Goal: Task Accomplishment & Management: Complete application form

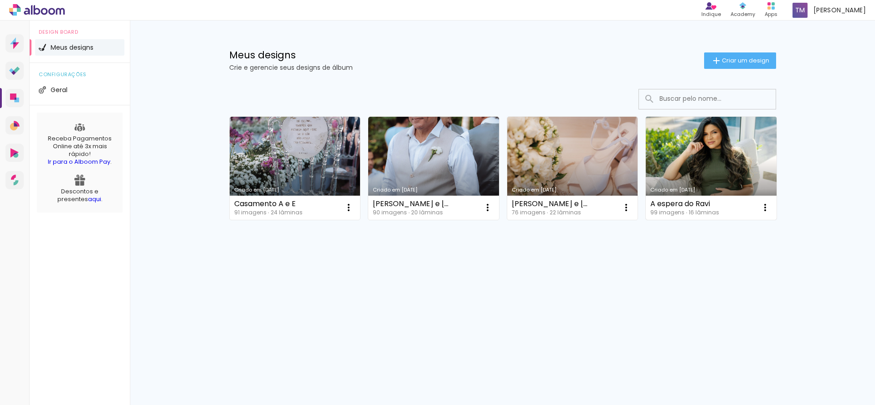
click at [683, 159] on link "Criado em [DATE]" at bounding box center [711, 168] width 131 height 103
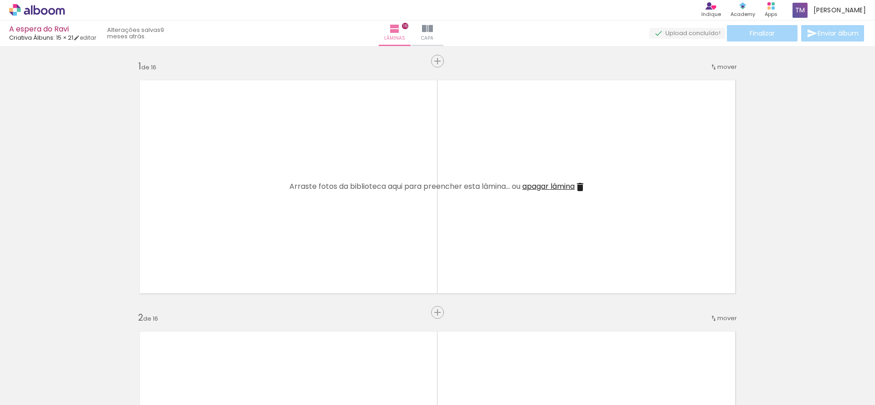
click at [556, 239] on quentale-layouter at bounding box center [437, 186] width 611 height 228
click at [102, 379] on div at bounding box center [91, 374] width 45 height 30
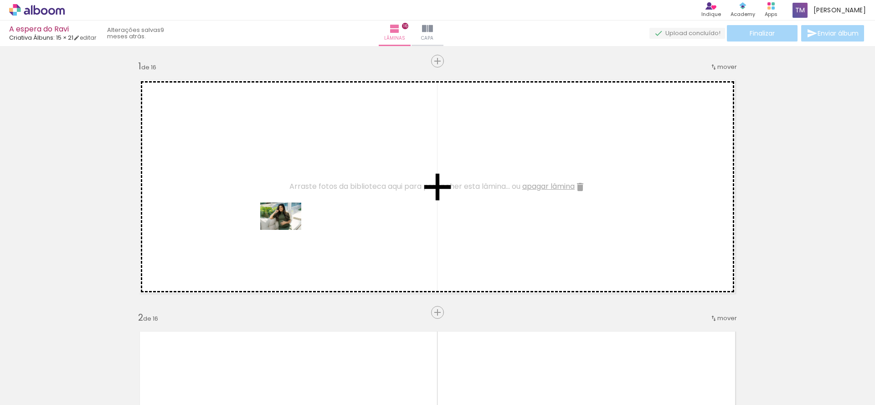
drag, startPoint x: 93, startPoint y: 375, endPoint x: 288, endPoint y: 230, distance: 243.0
click at [288, 230] on quentale-workspace at bounding box center [437, 202] width 875 height 405
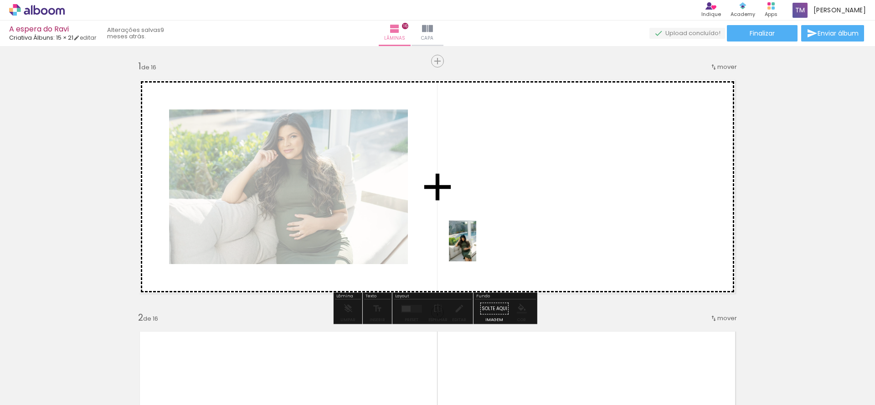
drag, startPoint x: 159, startPoint y: 383, endPoint x: 477, endPoint y: 248, distance: 345.7
click at [477, 247] on quentale-workspace at bounding box center [437, 202] width 875 height 405
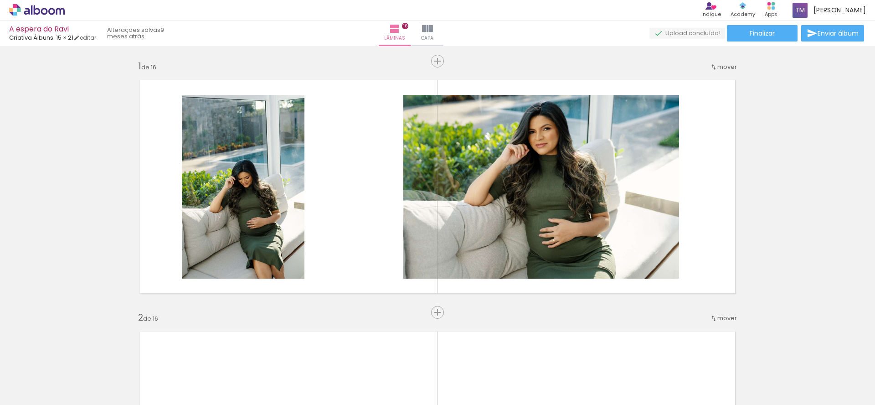
click at [201, 383] on div at bounding box center [193, 374] width 30 height 45
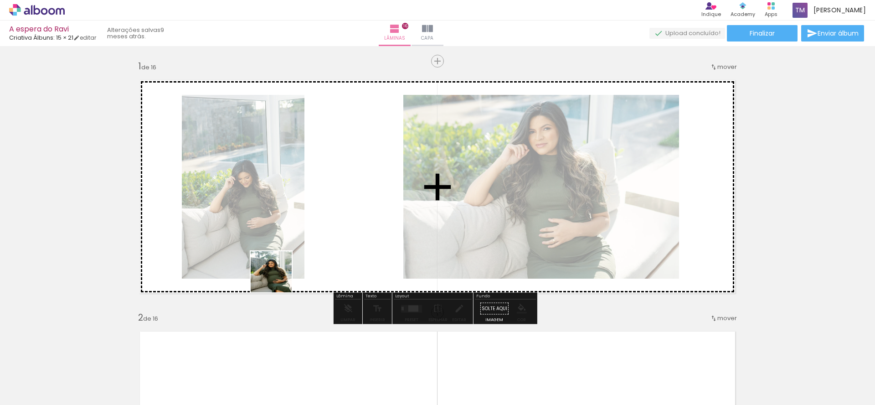
drag, startPoint x: 198, startPoint y: 388, endPoint x: 300, endPoint y: 245, distance: 176.5
click at [300, 245] on quentale-workspace at bounding box center [437, 202] width 875 height 405
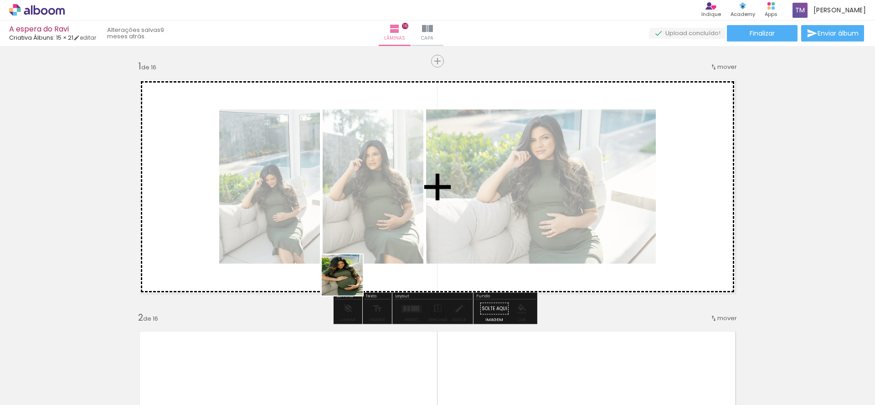
drag, startPoint x: 299, startPoint y: 382, endPoint x: 357, endPoint y: 233, distance: 160.5
click at [355, 219] on quentale-workspace at bounding box center [437, 202] width 875 height 405
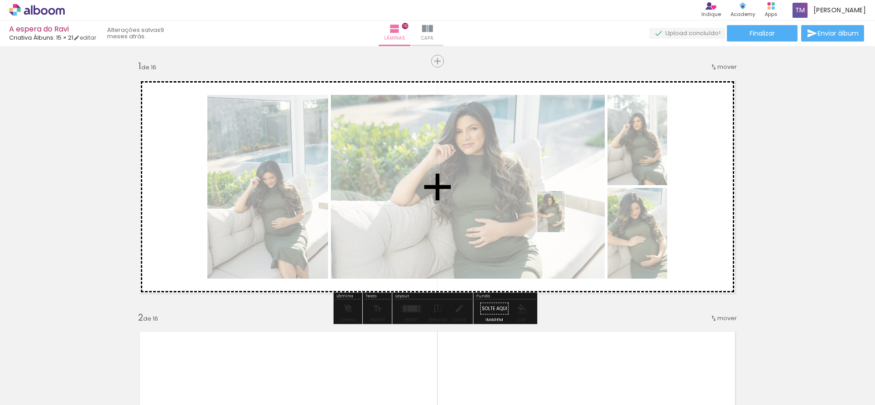
drag, startPoint x: 300, startPoint y: 382, endPoint x: 565, endPoint y: 218, distance: 312.0
click at [565, 218] on quentale-workspace at bounding box center [437, 202] width 875 height 405
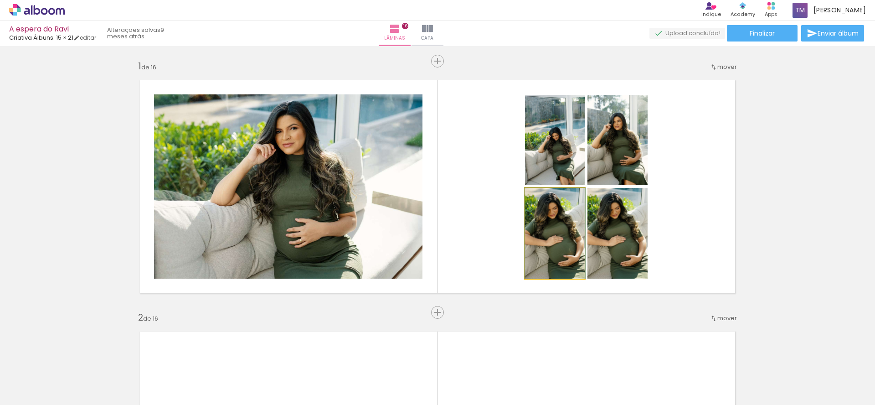
click at [568, 263] on quentale-photo at bounding box center [555, 233] width 60 height 91
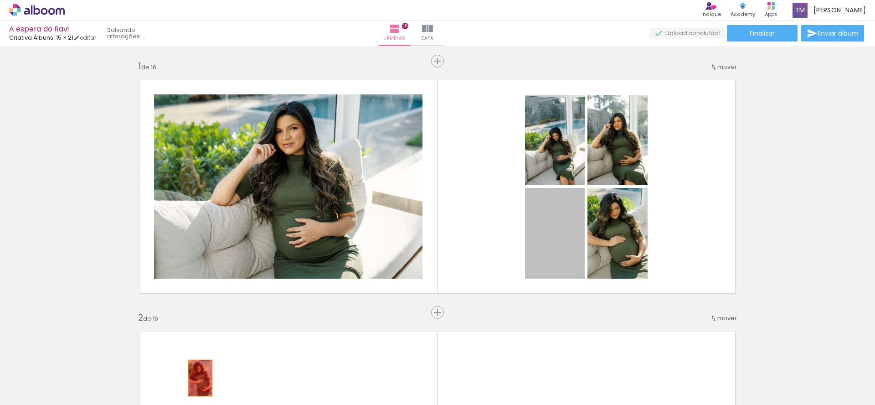
drag, startPoint x: 563, startPoint y: 234, endPoint x: 197, endPoint y: 387, distance: 396.5
click at [197, 387] on quentale-workspace at bounding box center [437, 202] width 875 height 405
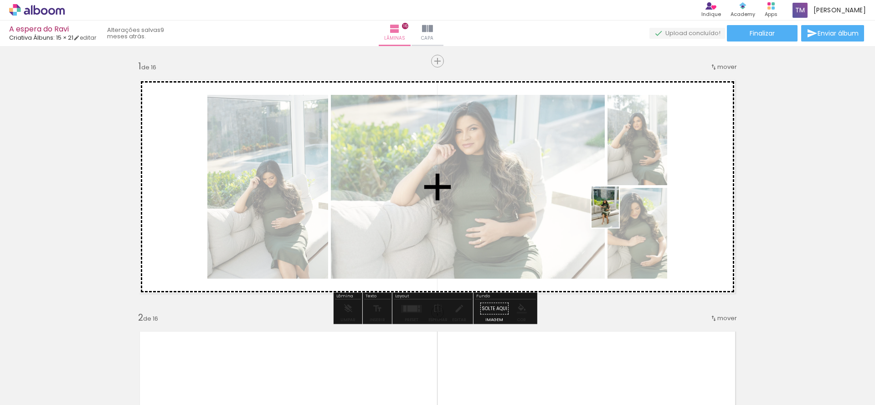
drag, startPoint x: 247, startPoint y: 384, endPoint x: 619, endPoint y: 214, distance: 409.5
click at [619, 214] on quentale-workspace at bounding box center [437, 202] width 875 height 405
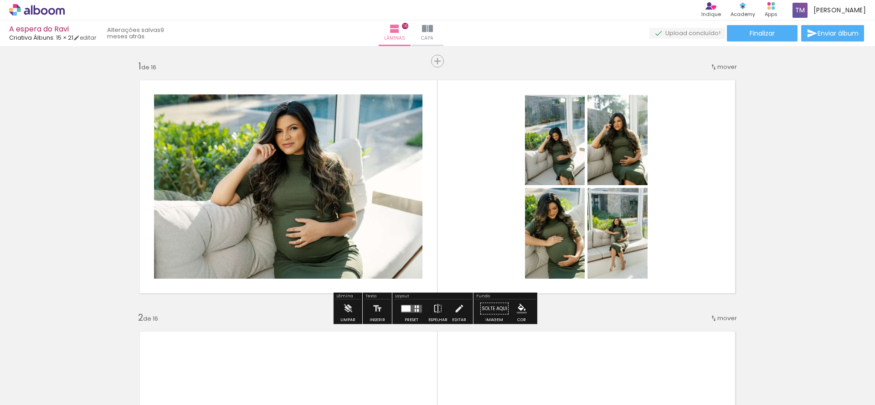
click at [612, 244] on quentale-photo at bounding box center [618, 233] width 60 height 91
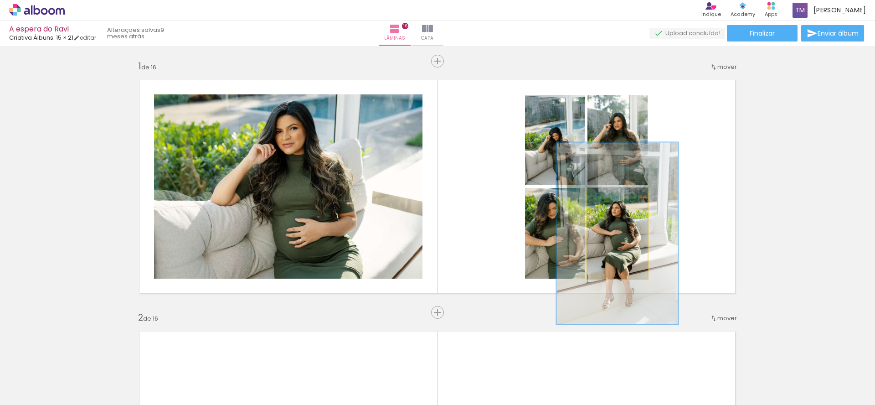
drag, startPoint x: 606, startPoint y: 197, endPoint x: 662, endPoint y: 198, distance: 56.1
type paper-slider "200"
click at [648, 198] on quentale-photo at bounding box center [618, 233] width 60 height 91
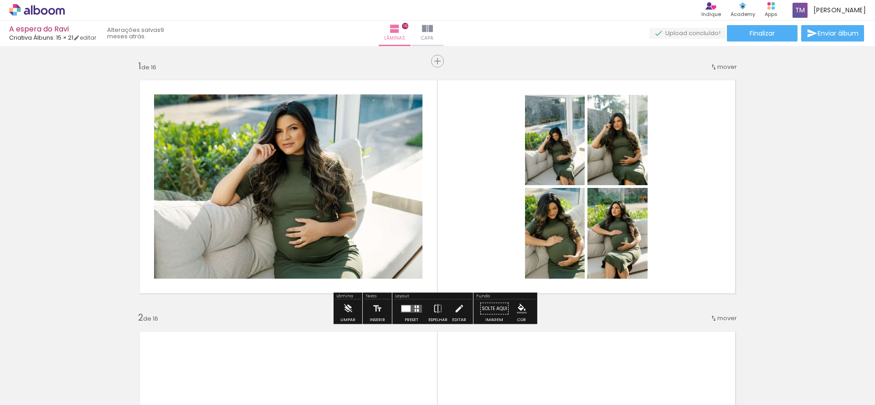
click at [625, 221] on quentale-photo at bounding box center [618, 233] width 60 height 91
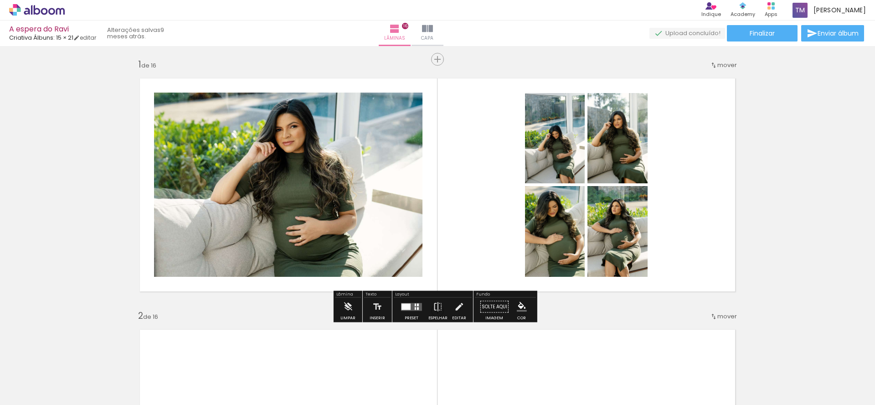
drag, startPoint x: 491, startPoint y: 92, endPoint x: 676, endPoint y: 259, distance: 248.9
click at [676, 259] on quentale-layouter at bounding box center [437, 185] width 611 height 228
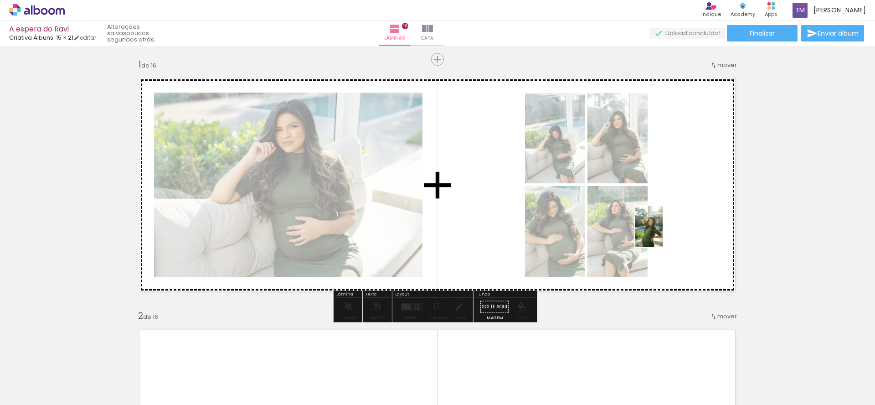
drag, startPoint x: 356, startPoint y: 382, endPoint x: 663, endPoint y: 233, distance: 341.4
click at [663, 233] on quentale-workspace at bounding box center [437, 202] width 875 height 405
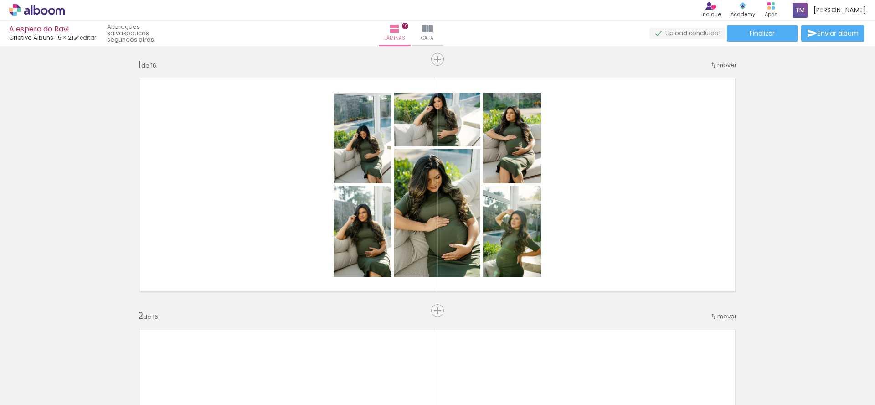
click at [512, 253] on quentale-photo at bounding box center [512, 231] width 58 height 91
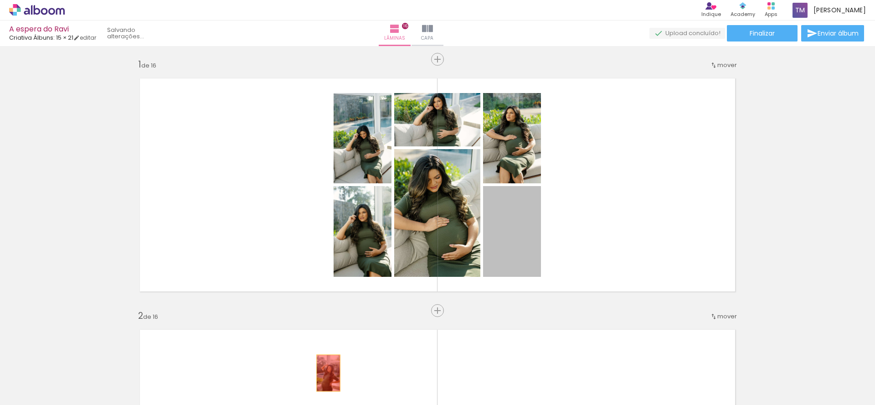
drag, startPoint x: 526, startPoint y: 260, endPoint x: 325, endPoint y: 373, distance: 230.1
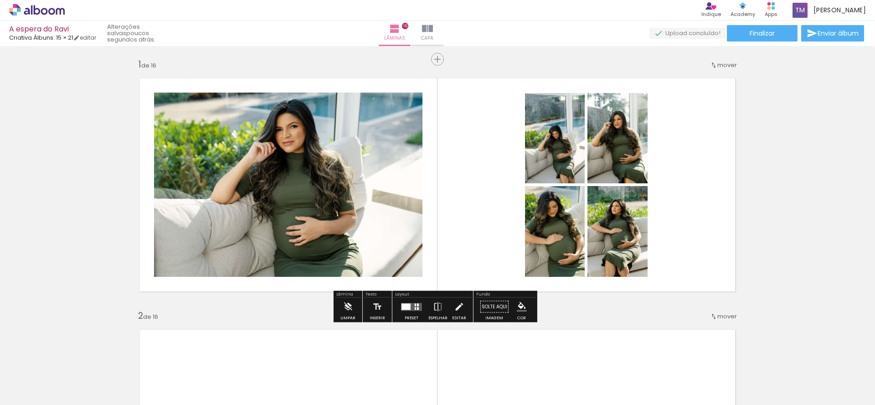
drag, startPoint x: 671, startPoint y: 279, endPoint x: 528, endPoint y: 133, distance: 204.7
click at [528, 133] on quentale-layouter at bounding box center [437, 185] width 611 height 228
drag, startPoint x: 502, startPoint y: 93, endPoint x: 710, endPoint y: 279, distance: 279.1
click at [710, 279] on quentale-layouter at bounding box center [437, 185] width 611 height 228
click at [433, 30] on iron-icon at bounding box center [427, 28] width 11 height 11
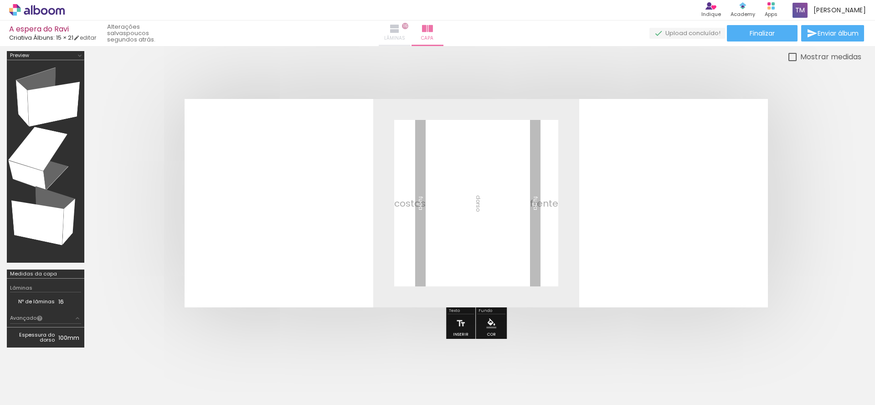
click at [400, 30] on iron-icon at bounding box center [394, 28] width 11 height 11
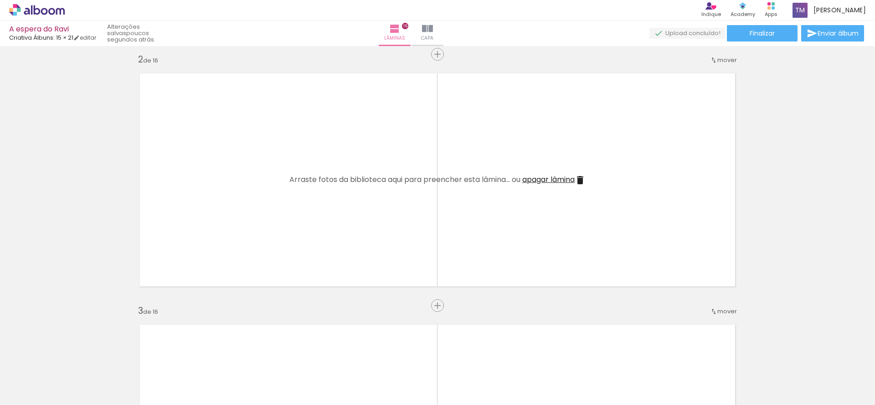
scroll to position [259, 0]
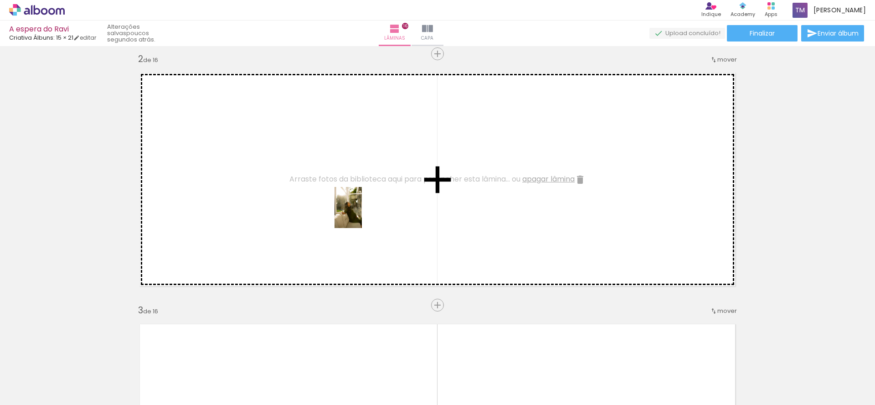
drag, startPoint x: 403, startPoint y: 379, endPoint x: 361, endPoint y: 207, distance: 176.4
click at [361, 207] on quentale-workspace at bounding box center [437, 202] width 875 height 405
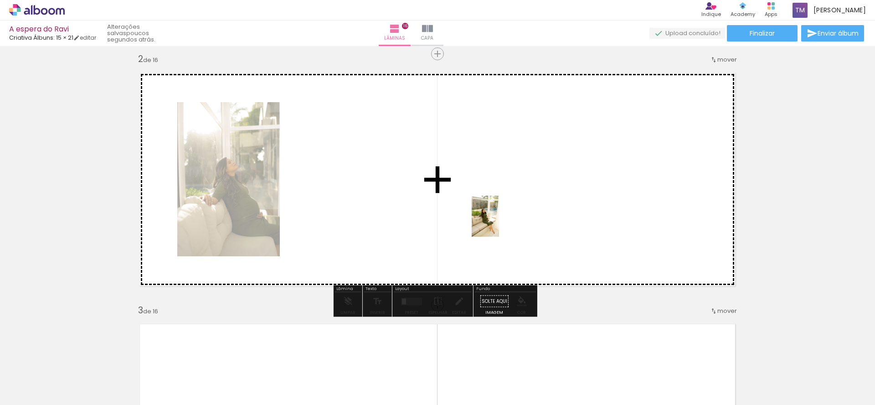
drag, startPoint x: 505, startPoint y: 383, endPoint x: 499, endPoint y: 222, distance: 162.0
click at [499, 222] on quentale-workspace at bounding box center [437, 202] width 875 height 405
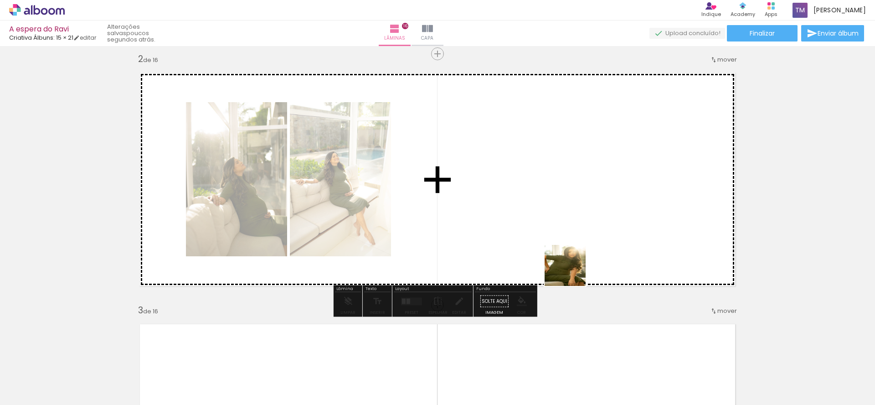
drag, startPoint x: 608, startPoint y: 381, endPoint x: 546, endPoint y: 209, distance: 183.0
click at [546, 209] on quentale-workspace at bounding box center [437, 202] width 875 height 405
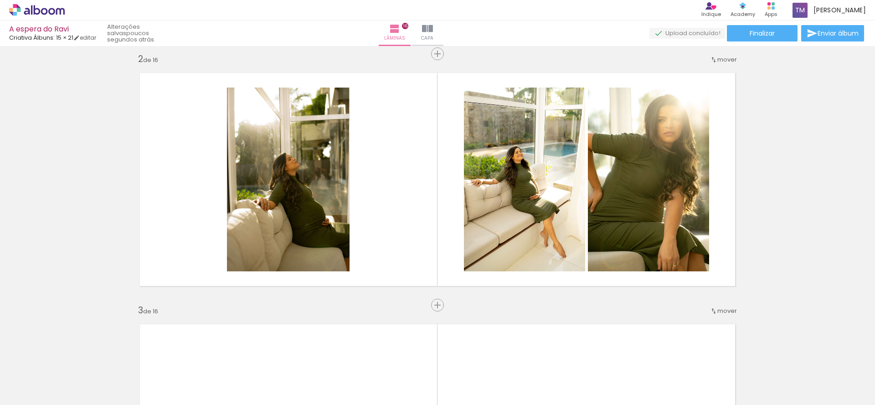
scroll to position [0, 1110]
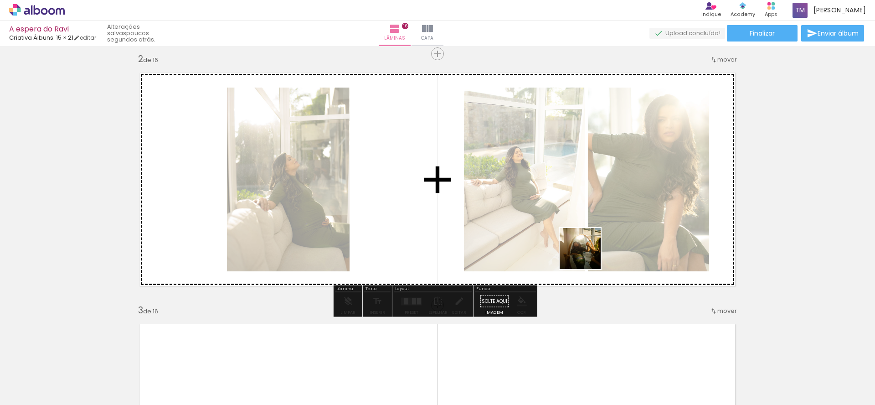
drag, startPoint x: 464, startPoint y: 379, endPoint x: 595, endPoint y: 247, distance: 186.4
click at [595, 247] on quentale-workspace at bounding box center [437, 202] width 875 height 405
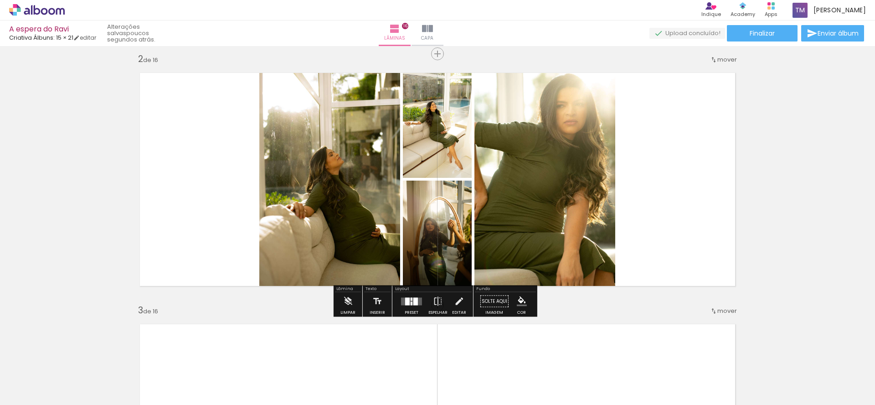
click at [414, 305] on div at bounding box center [416, 301] width 5 height 8
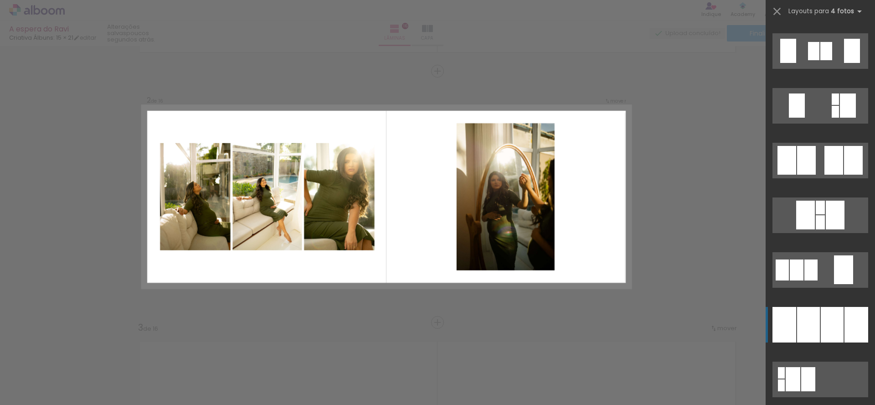
scroll to position [748, 0]
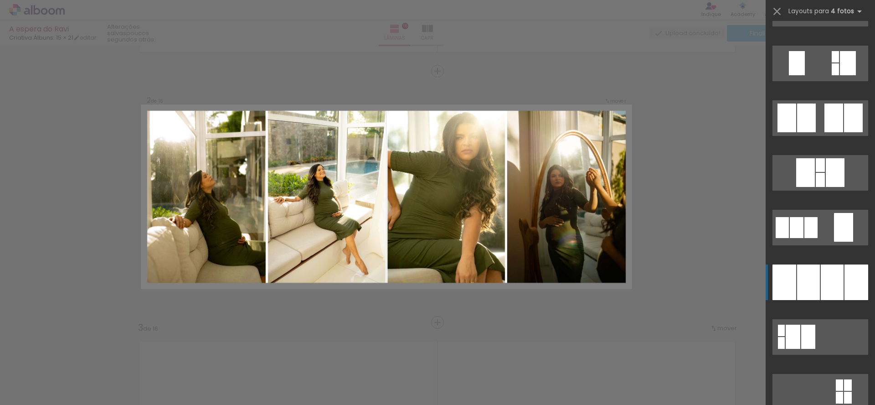
click at [821, 292] on div at bounding box center [832, 282] width 23 height 36
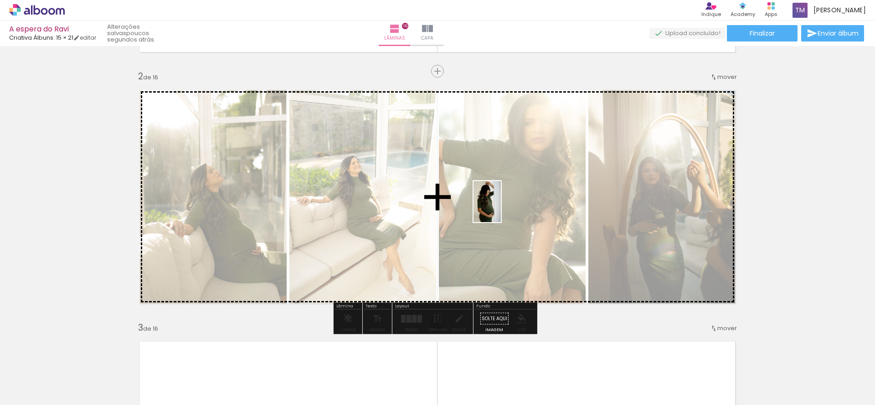
drag, startPoint x: 413, startPoint y: 373, endPoint x: 502, endPoint y: 207, distance: 188.3
click at [502, 207] on quentale-workspace at bounding box center [437, 202] width 875 height 405
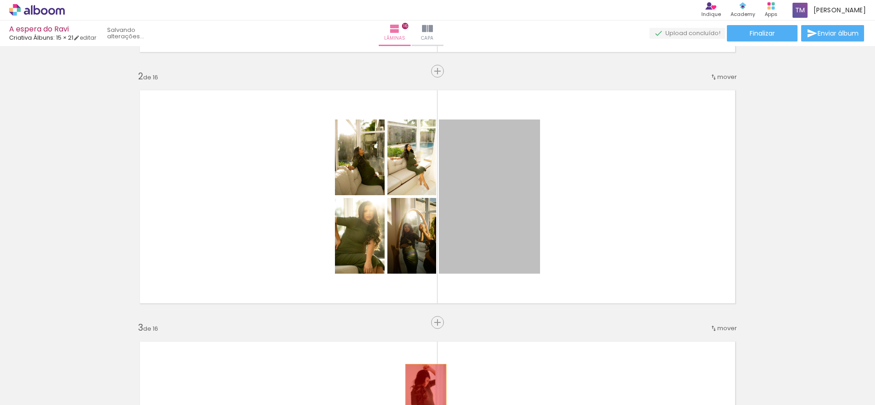
drag, startPoint x: 509, startPoint y: 198, endPoint x: 423, endPoint y: 395, distance: 215.0
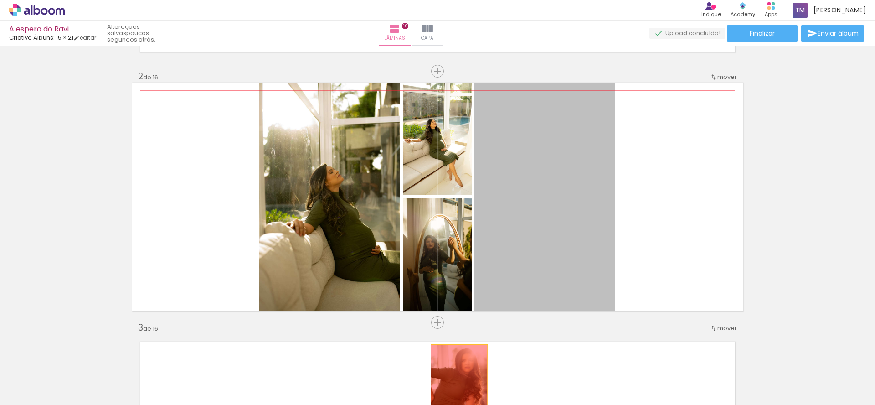
drag, startPoint x: 536, startPoint y: 152, endPoint x: 476, endPoint y: 354, distance: 210.8
click at [455, 391] on quentale-workspace at bounding box center [437, 202] width 875 height 405
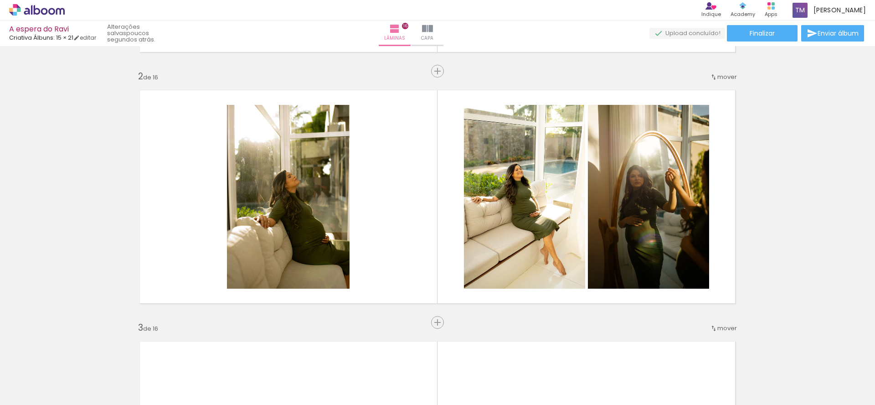
click at [412, 386] on div at bounding box center [411, 374] width 30 height 45
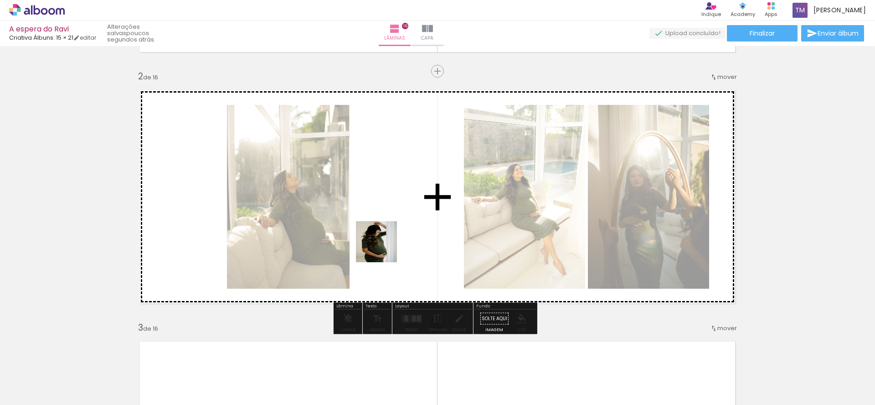
drag, startPoint x: 414, startPoint y: 372, endPoint x: 378, endPoint y: 210, distance: 165.8
click at [378, 210] on quentale-workspace at bounding box center [437, 202] width 875 height 405
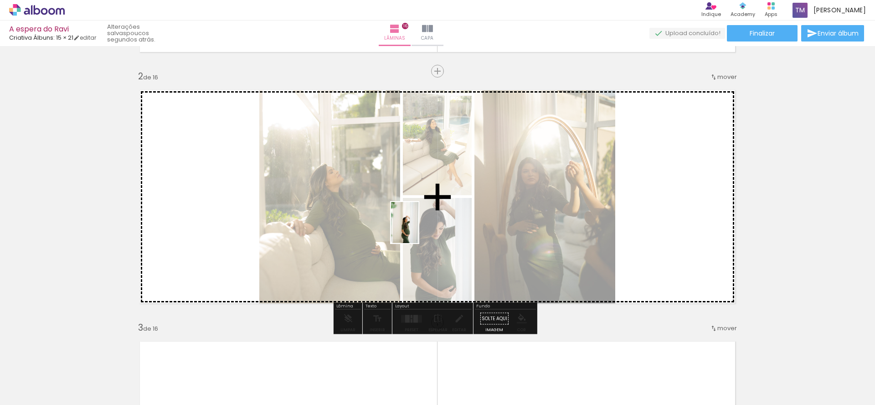
drag, startPoint x: 356, startPoint y: 386, endPoint x: 420, endPoint y: 222, distance: 175.3
click at [420, 222] on quentale-workspace at bounding box center [437, 202] width 875 height 405
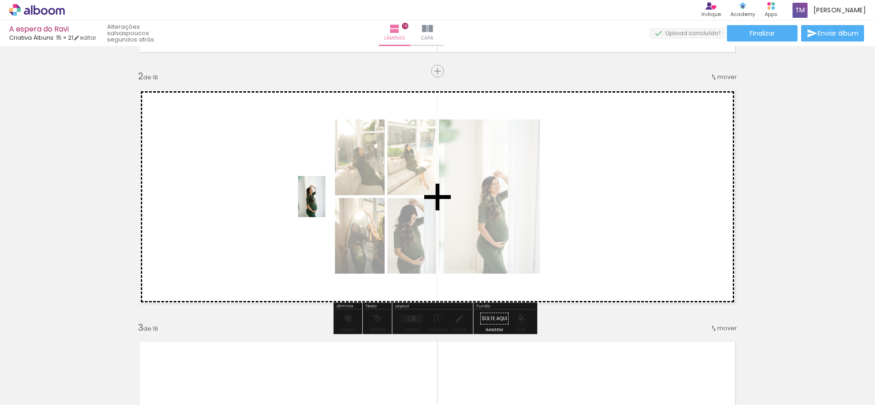
drag, startPoint x: 314, startPoint y: 383, endPoint x: 326, endPoint y: 203, distance: 180.5
click at [326, 203] on quentale-workspace at bounding box center [437, 202] width 875 height 405
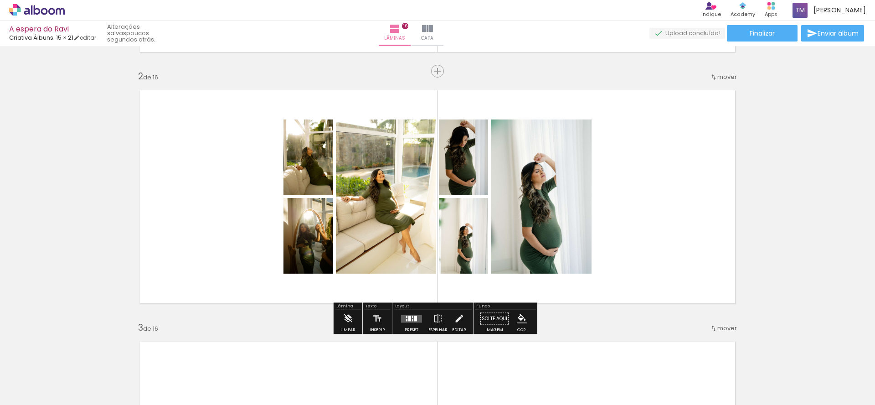
click at [414, 317] on div at bounding box center [415, 318] width 3 height 5
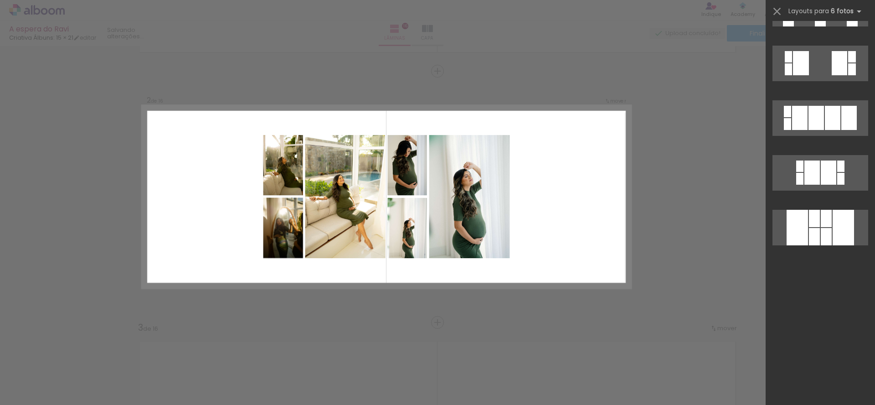
scroll to position [0, 0]
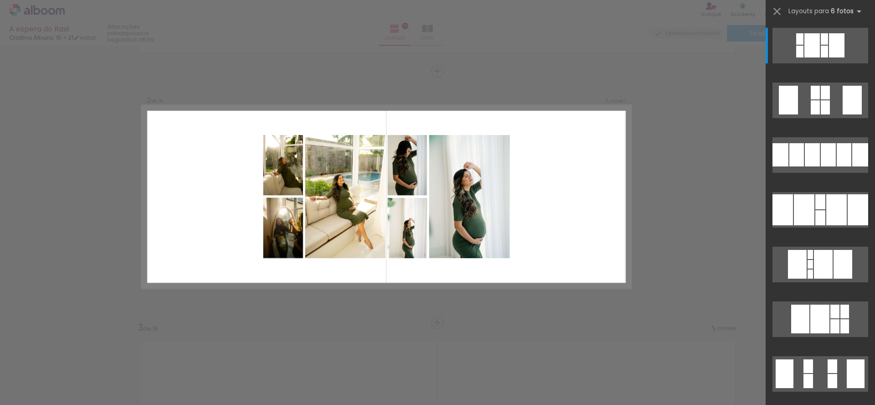
click at [802, 188] on div at bounding box center [820, 212] width 109 height 55
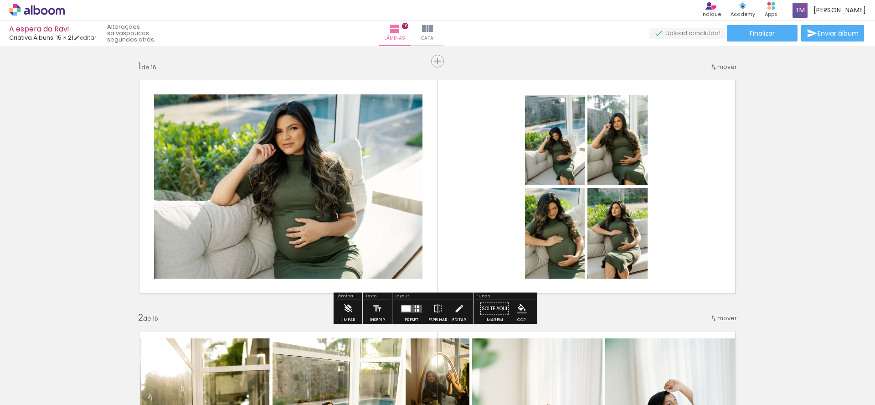
click at [408, 310] on div at bounding box center [406, 308] width 9 height 6
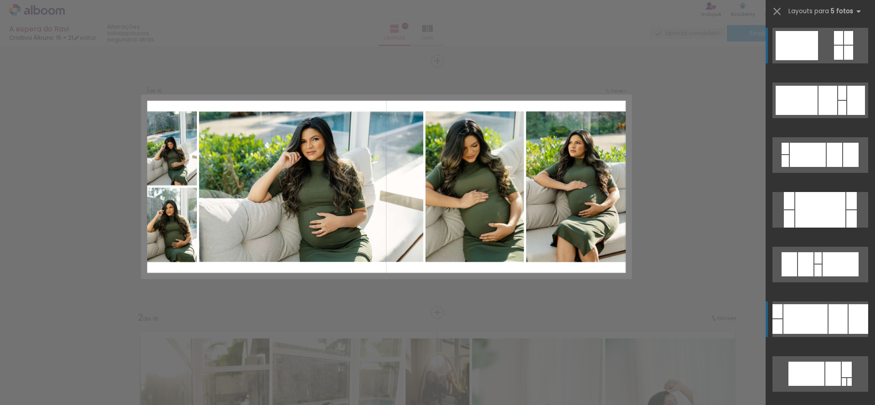
click at [820, 316] on div at bounding box center [806, 319] width 44 height 30
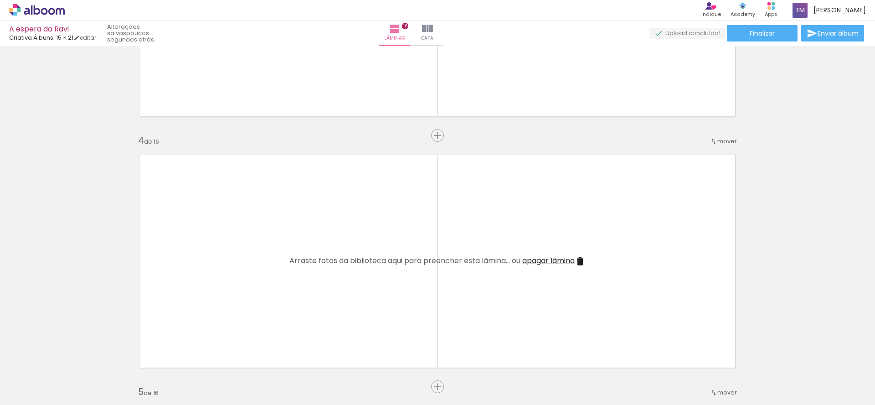
scroll to position [673, 0]
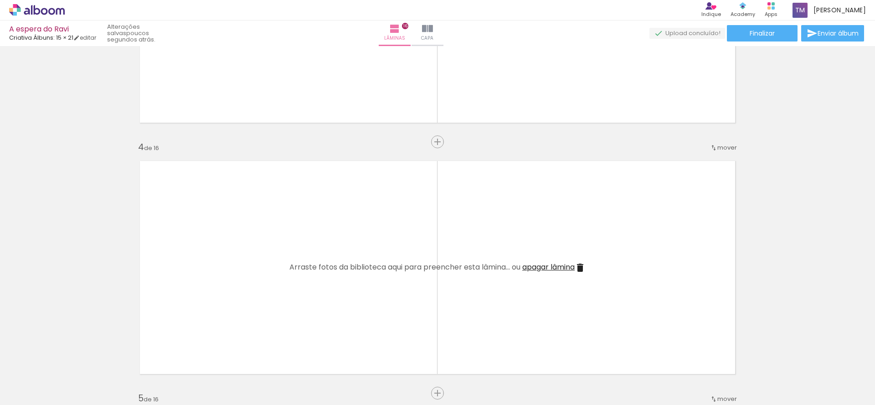
click at [261, 379] on div at bounding box center [258, 374] width 30 height 45
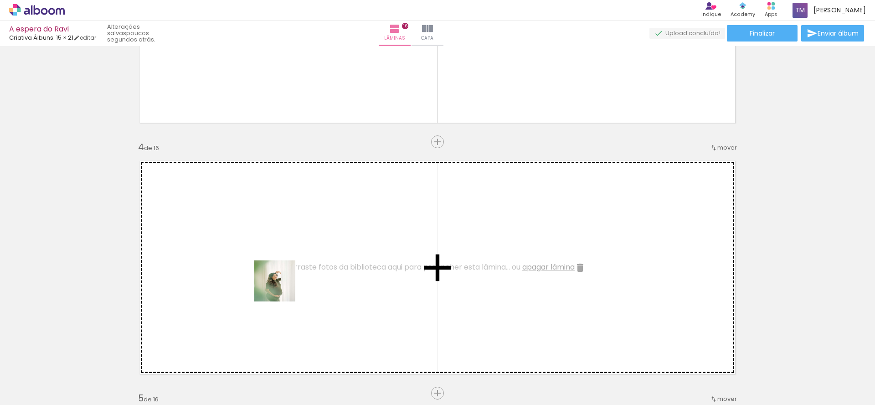
drag, startPoint x: 273, startPoint y: 352, endPoint x: 284, endPoint y: 248, distance: 105.0
click at [284, 248] on quentale-workspace at bounding box center [437, 202] width 875 height 405
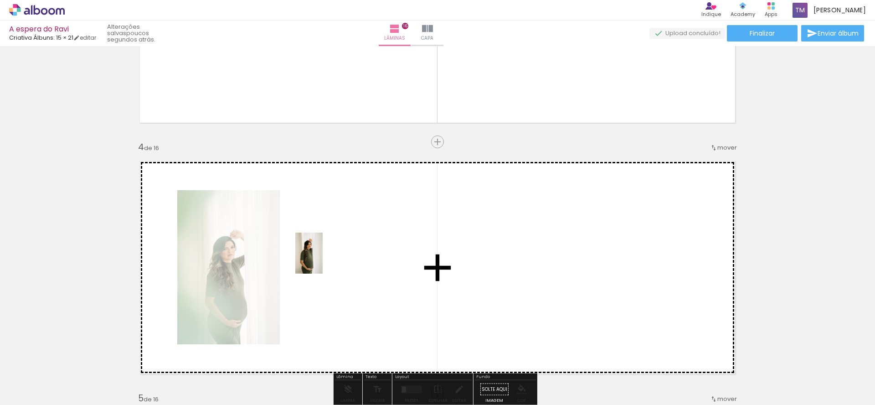
drag, startPoint x: 201, startPoint y: 378, endPoint x: 323, endPoint y: 260, distance: 169.6
click at [323, 260] on quentale-workspace at bounding box center [437, 202] width 875 height 405
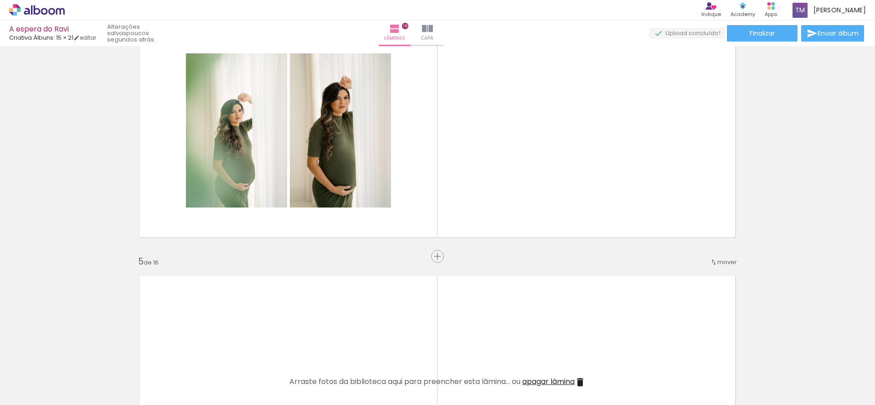
scroll to position [0, 159]
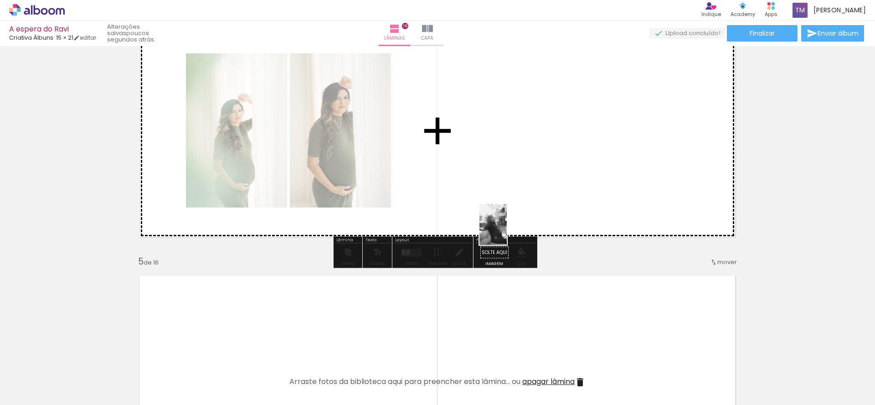
drag, startPoint x: 409, startPoint y: 371, endPoint x: 509, endPoint y: 222, distance: 179.4
click at [509, 222] on quentale-workspace at bounding box center [437, 202] width 875 height 405
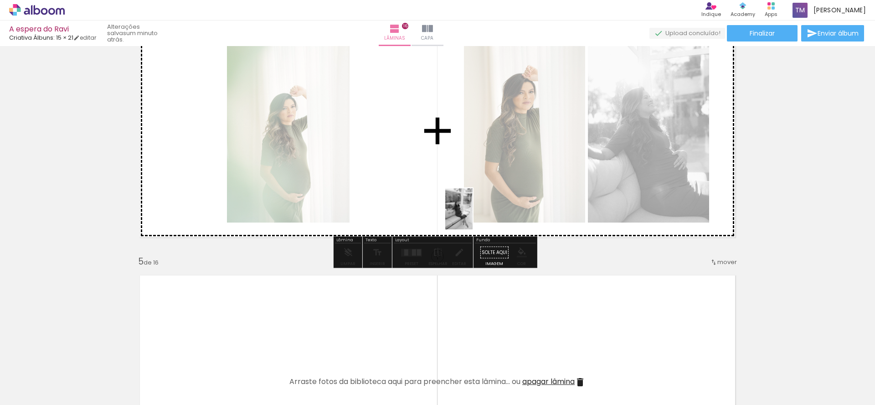
drag, startPoint x: 300, startPoint y: 385, endPoint x: 473, endPoint y: 214, distance: 243.1
click at [473, 214] on quentale-workspace at bounding box center [437, 202] width 875 height 405
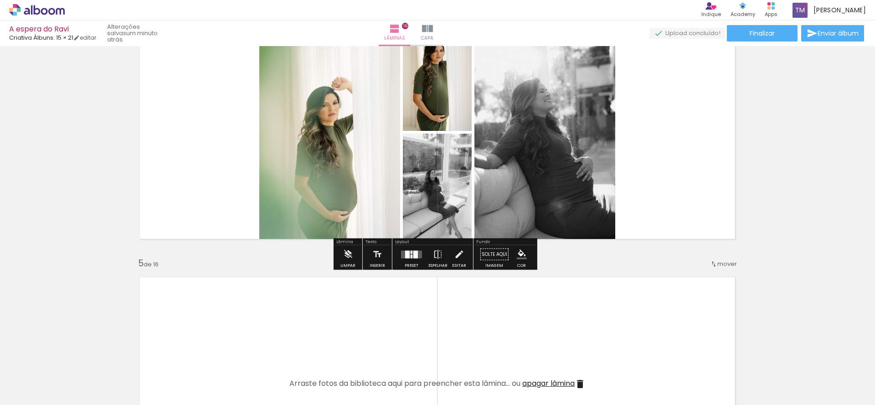
scroll to position [806, 0]
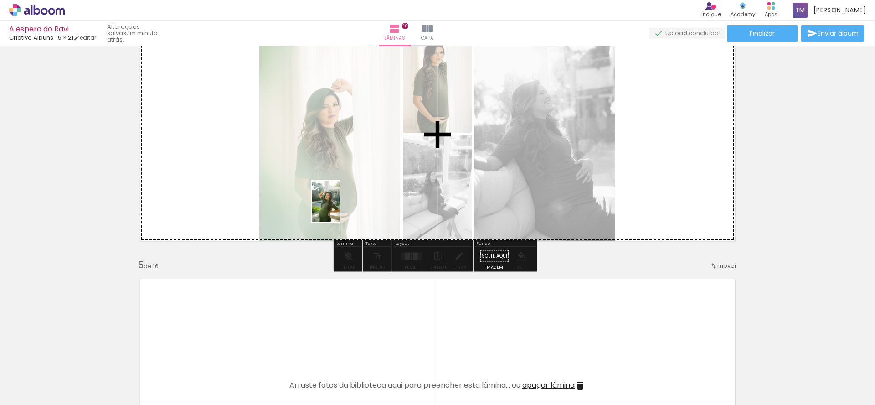
drag, startPoint x: 188, startPoint y: 385, endPoint x: 340, endPoint y: 208, distance: 233.5
click at [340, 208] on quentale-workspace at bounding box center [437, 202] width 875 height 405
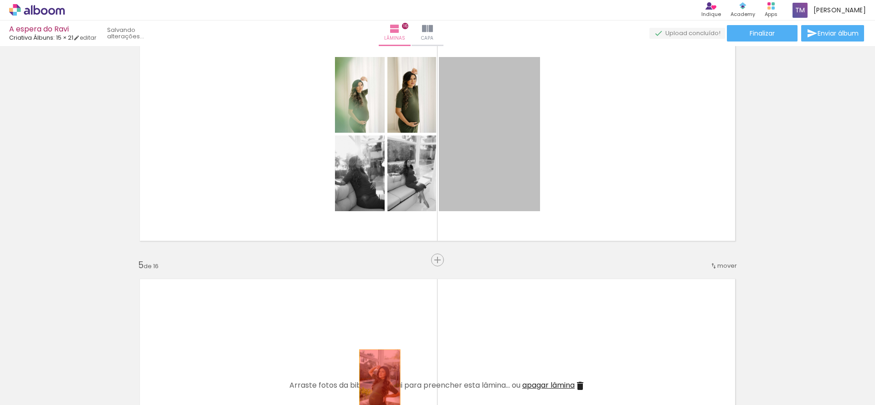
drag, startPoint x: 491, startPoint y: 149, endPoint x: 390, endPoint y: 154, distance: 101.3
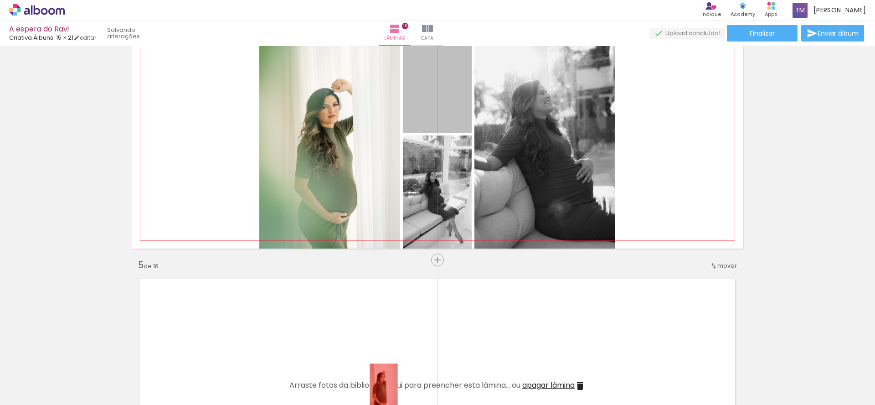
drag, startPoint x: 428, startPoint y: 87, endPoint x: 328, endPoint y: 189, distance: 143.2
click at [380, 386] on quentale-workspace at bounding box center [437, 202] width 875 height 405
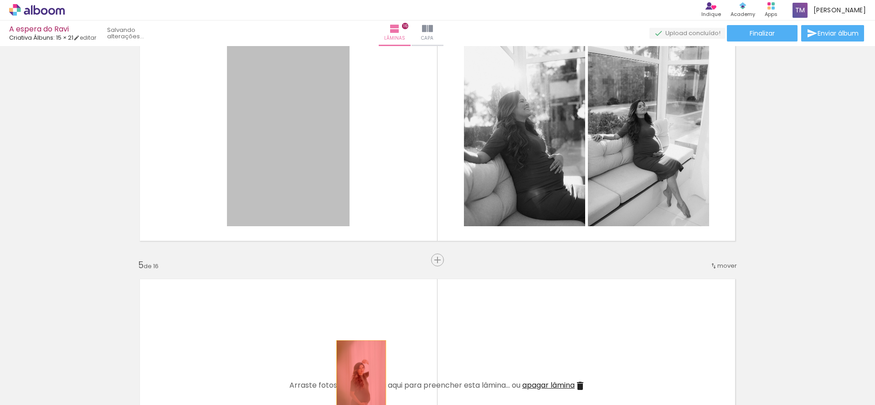
drag, startPoint x: 315, startPoint y: 117, endPoint x: 358, endPoint y: 377, distance: 263.4
click at [358, 377] on quentale-workspace at bounding box center [437, 202] width 875 height 405
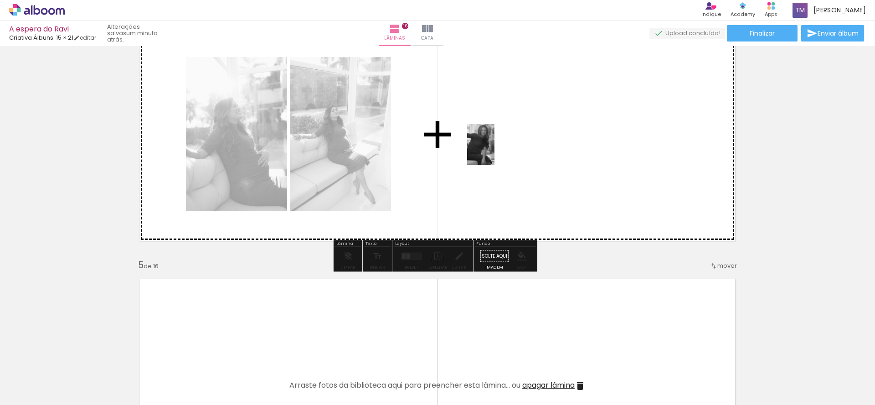
drag, startPoint x: 504, startPoint y: 374, endPoint x: 495, endPoint y: 151, distance: 222.7
click at [495, 151] on quentale-workspace at bounding box center [437, 202] width 875 height 405
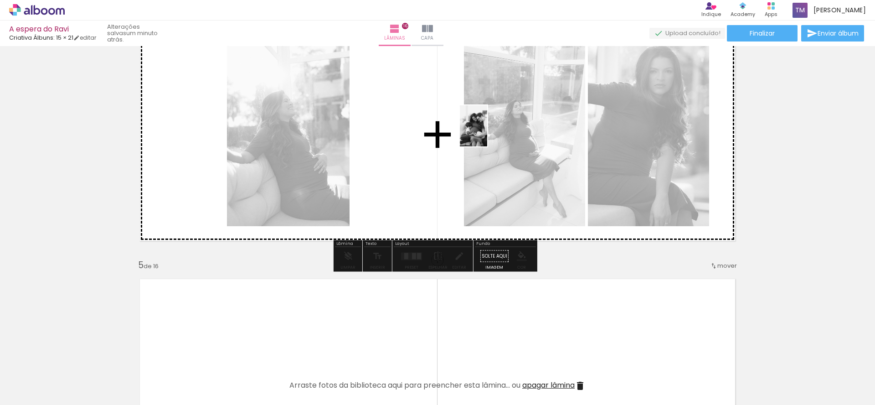
drag, startPoint x: 804, startPoint y: 379, endPoint x: 487, endPoint y: 133, distance: 400.9
click at [487, 133] on quentale-workspace at bounding box center [437, 202] width 875 height 405
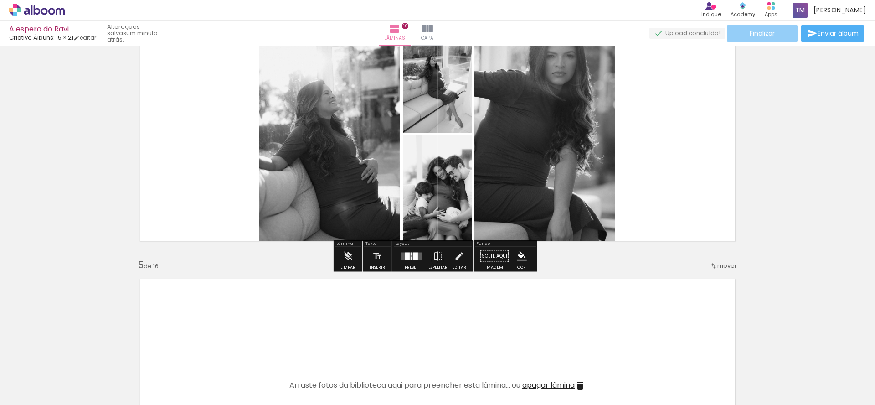
scroll to position [0, 159]
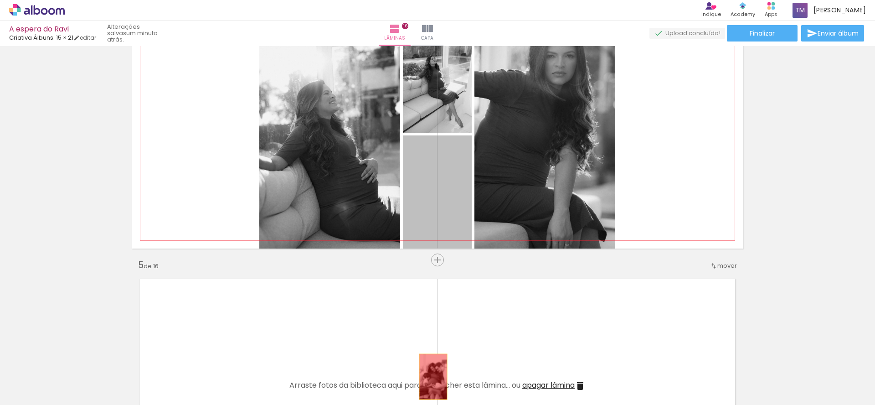
drag, startPoint x: 450, startPoint y: 198, endPoint x: 438, endPoint y: 373, distance: 175.0
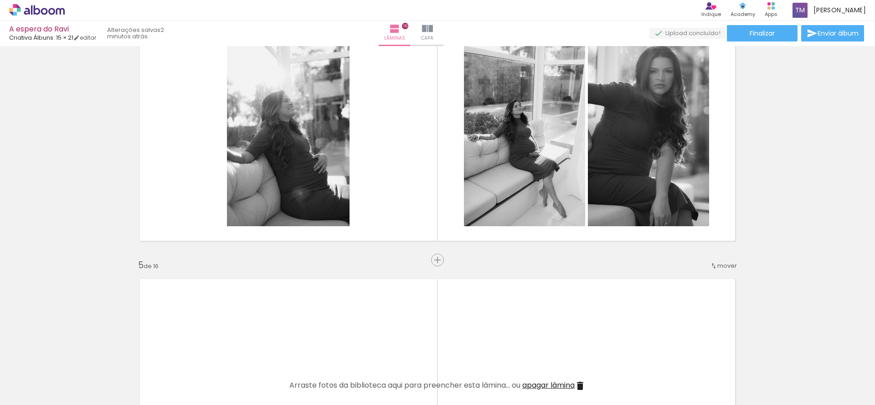
scroll to position [0, 734]
click at [653, 135] on quentale-photo at bounding box center [648, 134] width 121 height 184
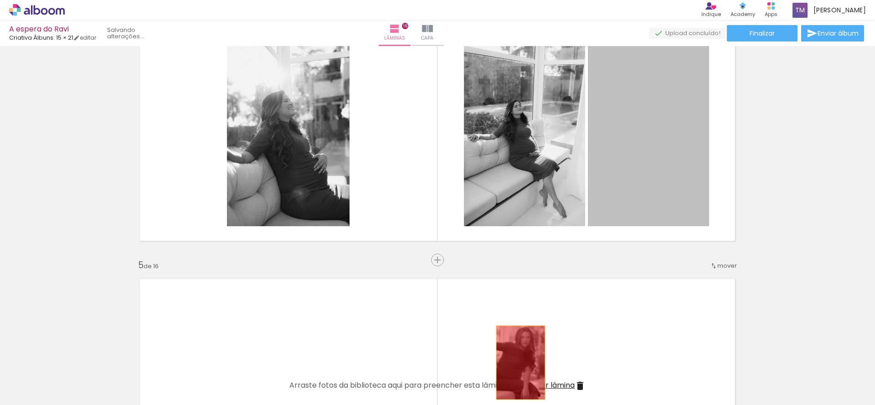
drag, startPoint x: 649, startPoint y: 119, endPoint x: 517, endPoint y: 362, distance: 276.8
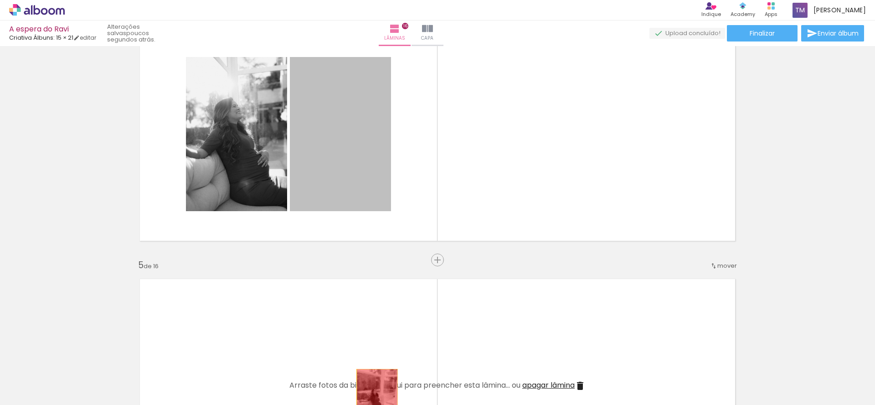
drag, startPoint x: 345, startPoint y: 129, endPoint x: 374, endPoint y: 400, distance: 272.8
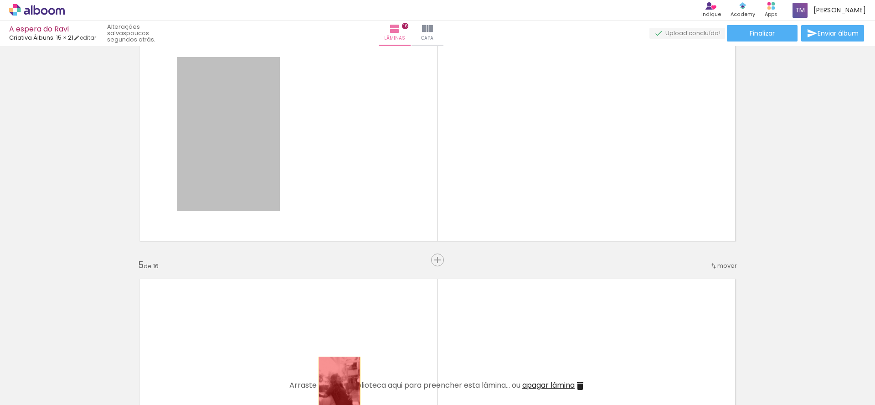
drag, startPoint x: 223, startPoint y: 142, endPoint x: 336, endPoint y: 388, distance: 269.9
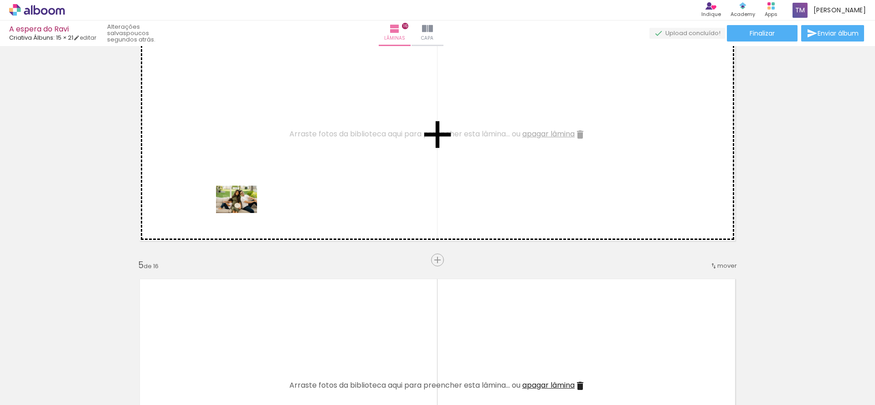
drag, startPoint x: 74, startPoint y: 377, endPoint x: 237, endPoint y: 243, distance: 210.8
click at [257, 183] on quentale-workspace at bounding box center [437, 202] width 875 height 405
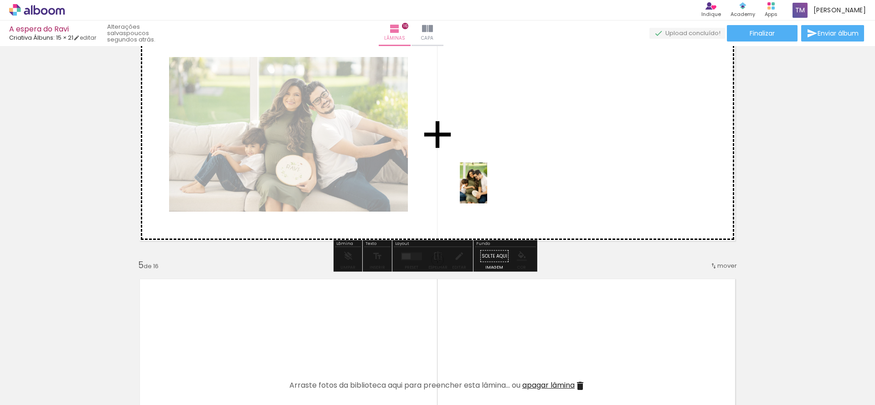
drag, startPoint x: 128, startPoint y: 378, endPoint x: 487, endPoint y: 190, distance: 405.6
click at [487, 190] on quentale-workspace at bounding box center [437, 202] width 875 height 405
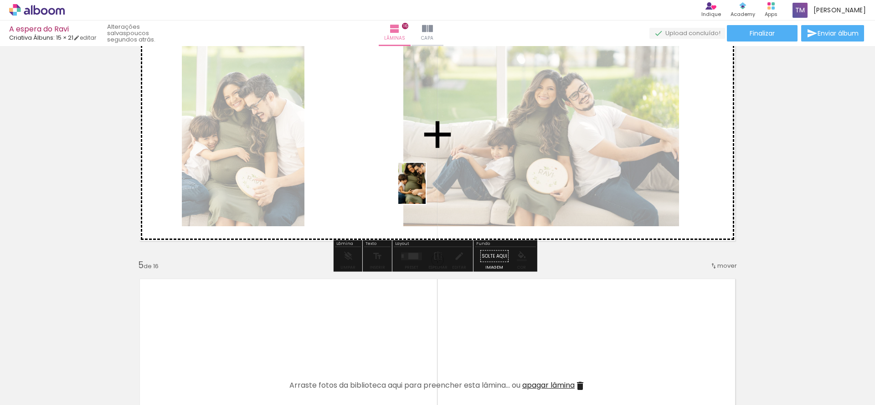
drag, startPoint x: 177, startPoint y: 379, endPoint x: 428, endPoint y: 188, distance: 315.5
click at [428, 188] on quentale-workspace at bounding box center [437, 202] width 875 height 405
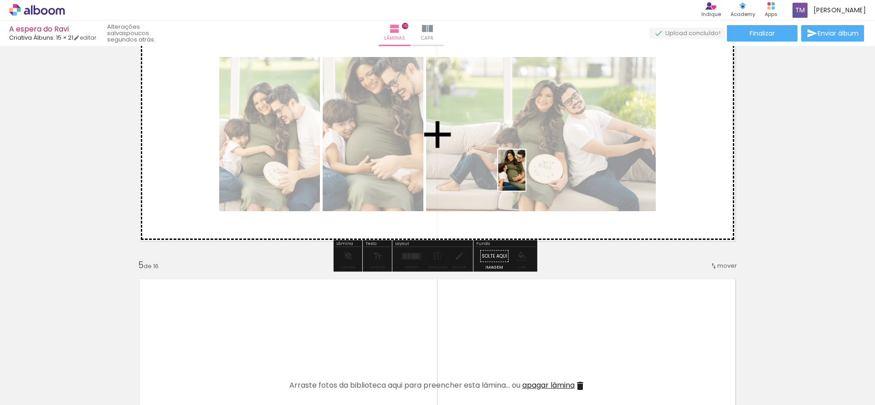
drag, startPoint x: 326, startPoint y: 379, endPoint x: 633, endPoint y: 331, distance: 311.0
click at [526, 177] on quentale-workspace at bounding box center [437, 202] width 875 height 405
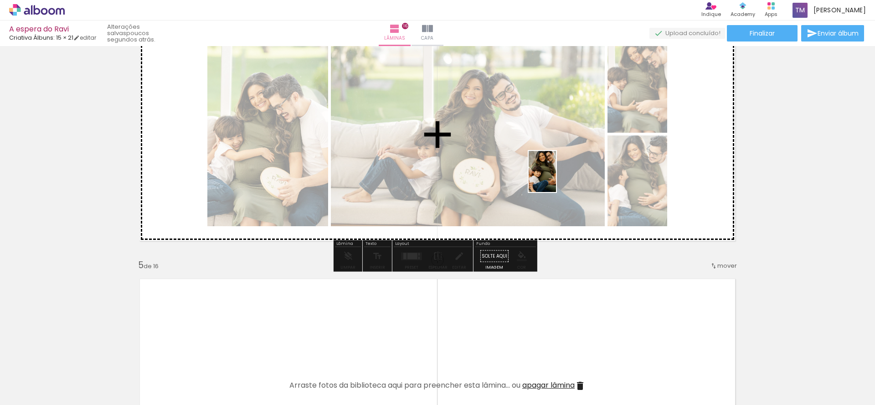
drag, startPoint x: 434, startPoint y: 378, endPoint x: 556, endPoint y: 178, distance: 233.7
click at [556, 178] on quentale-workspace at bounding box center [437, 202] width 875 height 405
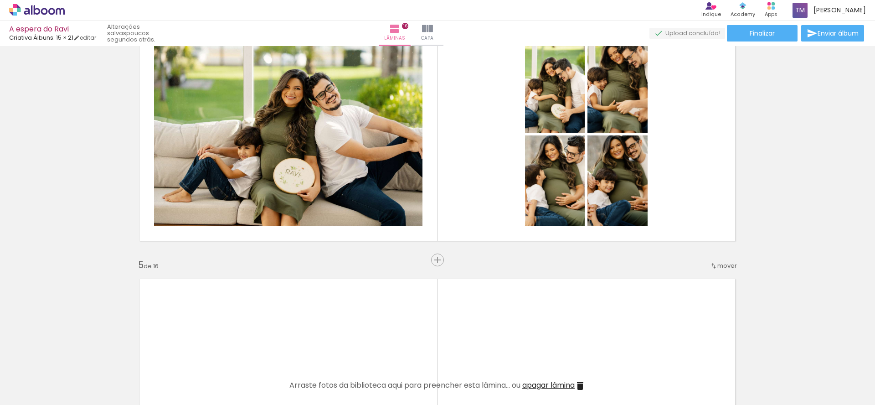
scroll to position [0, 404]
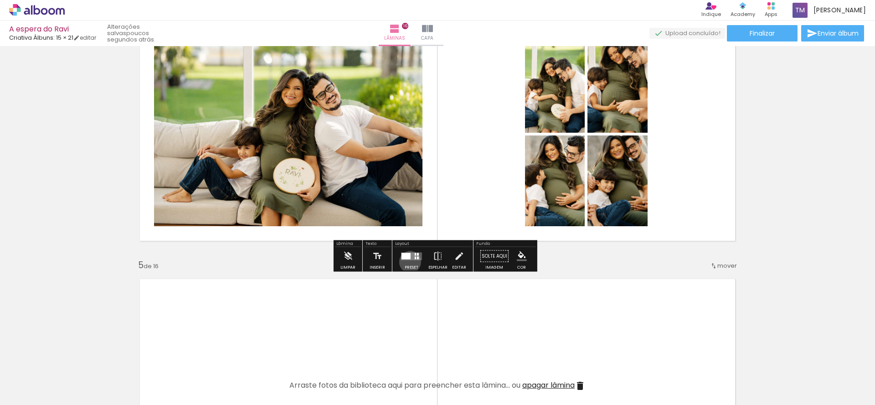
click at [408, 262] on div at bounding box center [411, 256] width 25 height 18
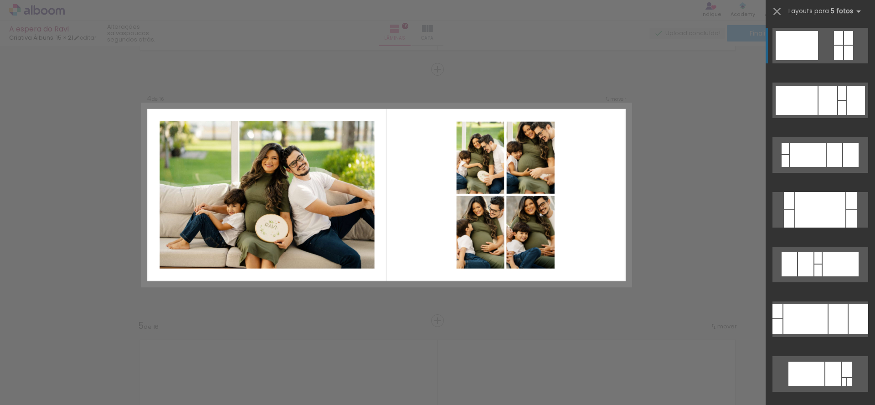
scroll to position [744, 0]
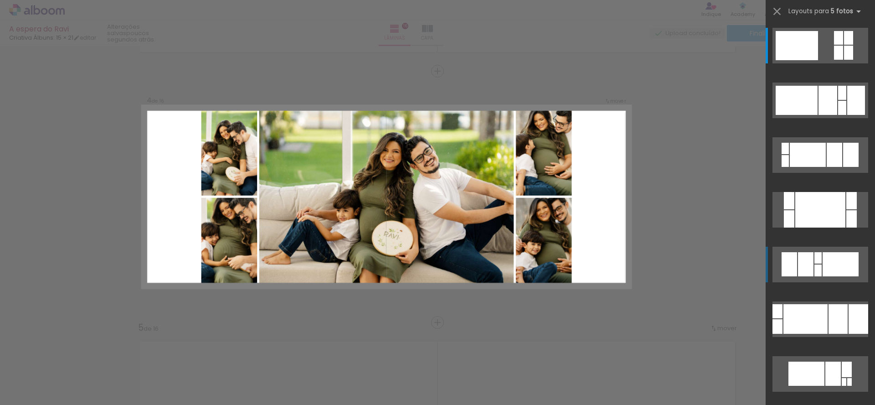
click at [802, 256] on div at bounding box center [820, 267] width 109 height 55
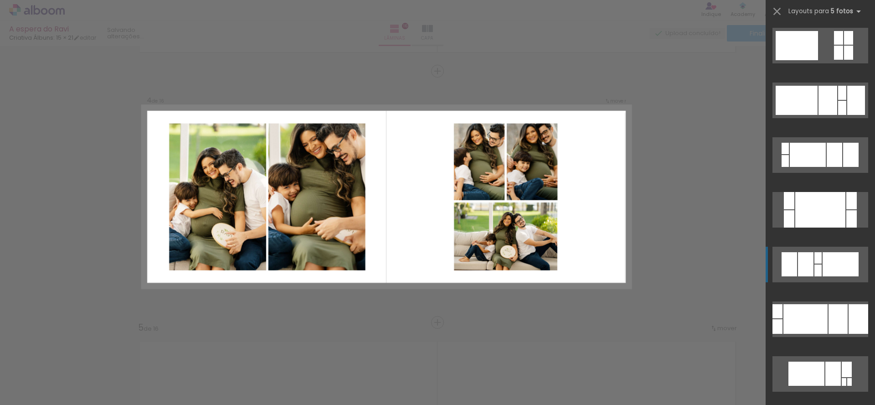
scroll to position [219, 0]
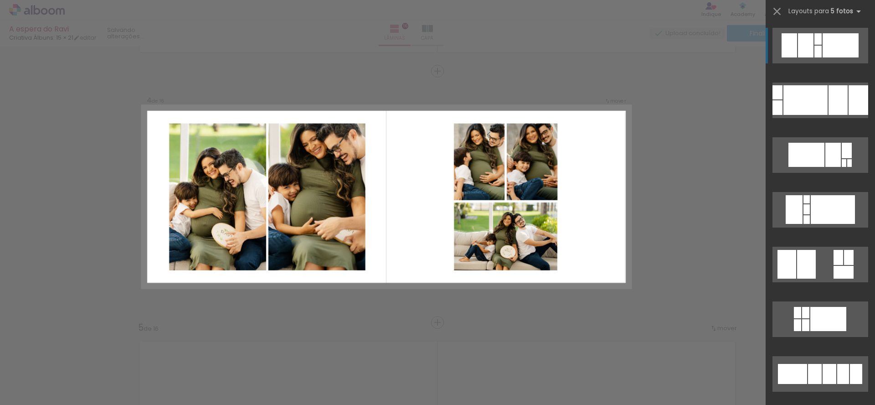
click at [801, 268] on div at bounding box center [806, 264] width 19 height 29
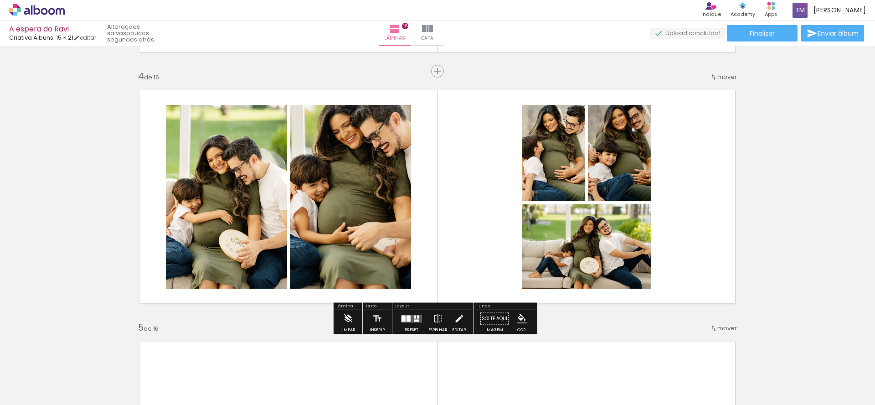
drag, startPoint x: 405, startPoint y: 318, endPoint x: 465, endPoint y: 321, distance: 59.8
click at [407, 318] on div at bounding box center [409, 318] width 4 height 6
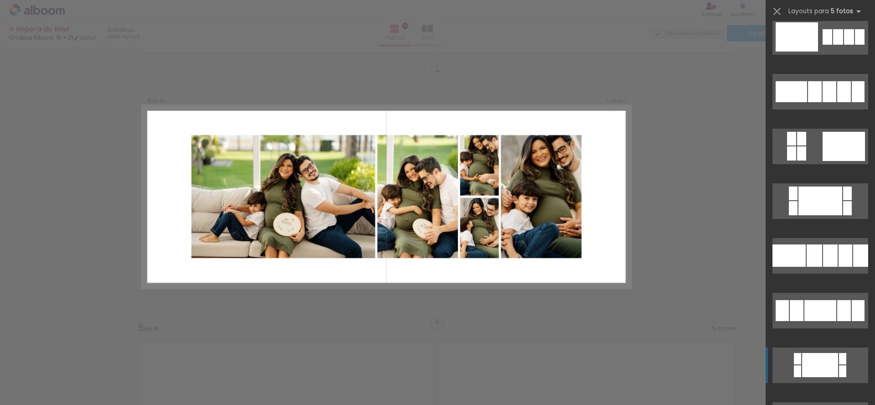
scroll to position [730, 0]
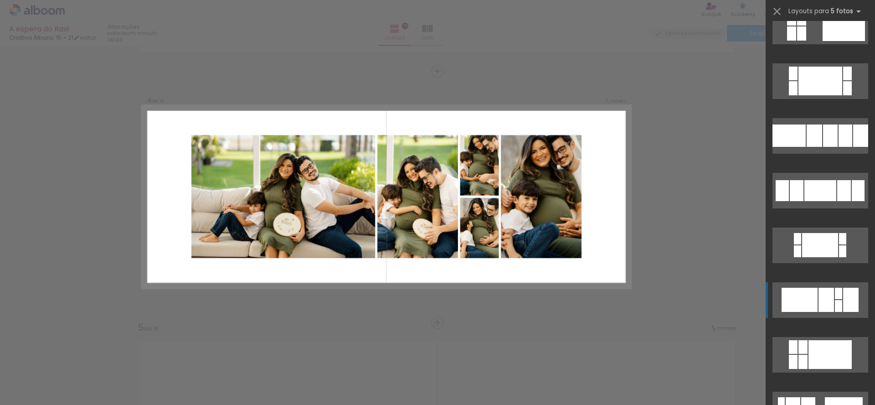
click at [786, 297] on div at bounding box center [800, 300] width 36 height 24
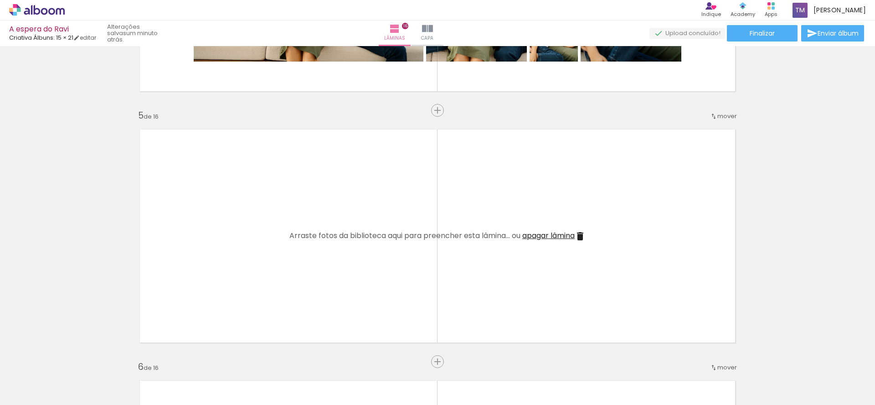
scroll to position [1031, 0]
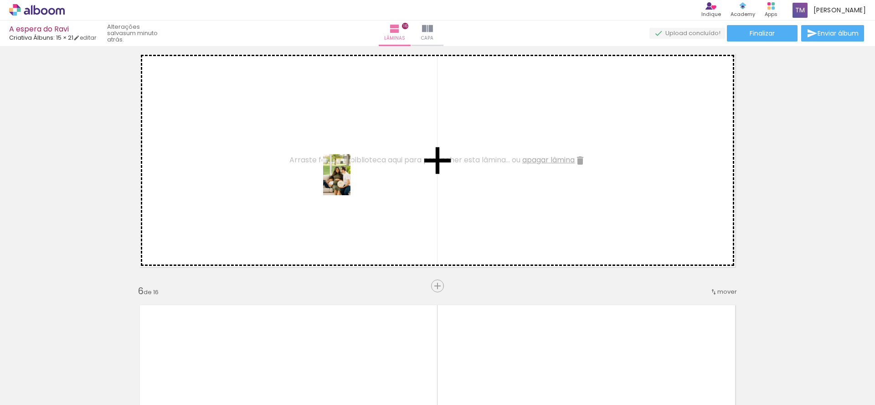
drag, startPoint x: 350, startPoint y: 386, endPoint x: 351, endPoint y: 181, distance: 204.7
click at [351, 181] on quentale-workspace at bounding box center [437, 202] width 875 height 405
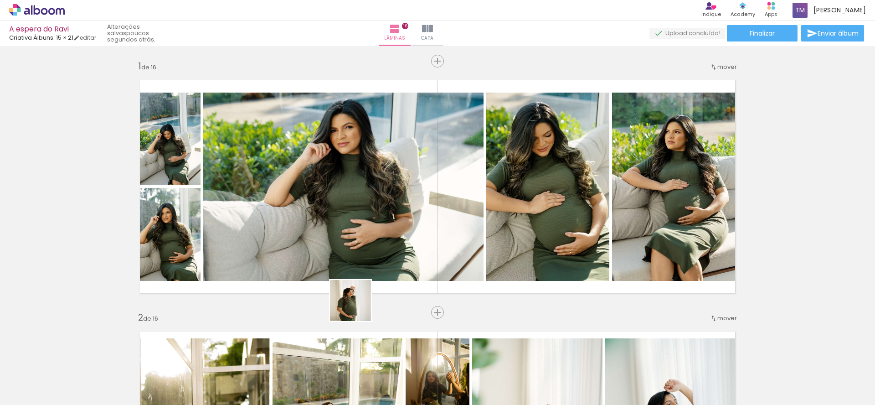
click at [370, 297] on quentale-workspace at bounding box center [437, 202] width 875 height 405
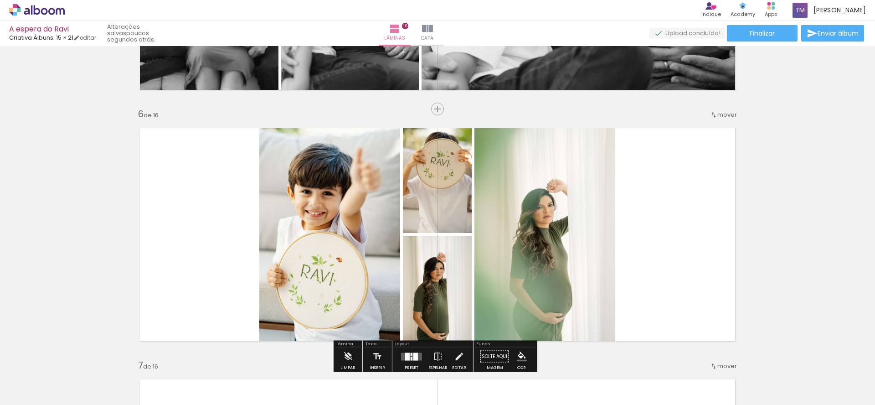
scroll to position [1218, 0]
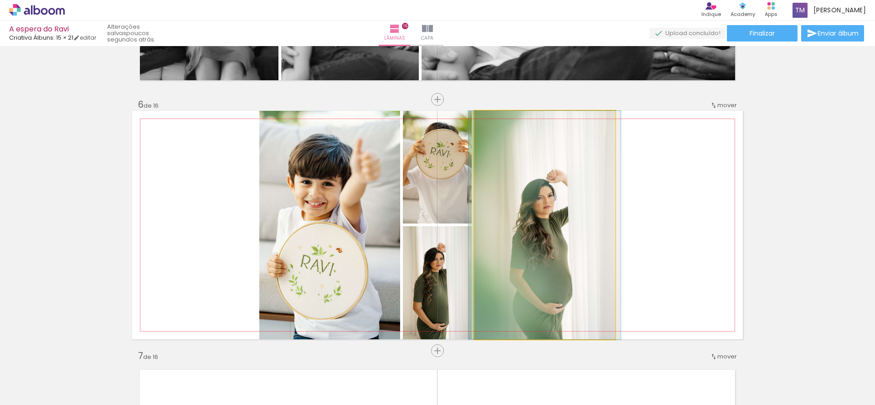
click at [544, 259] on quentale-photo at bounding box center [545, 225] width 141 height 228
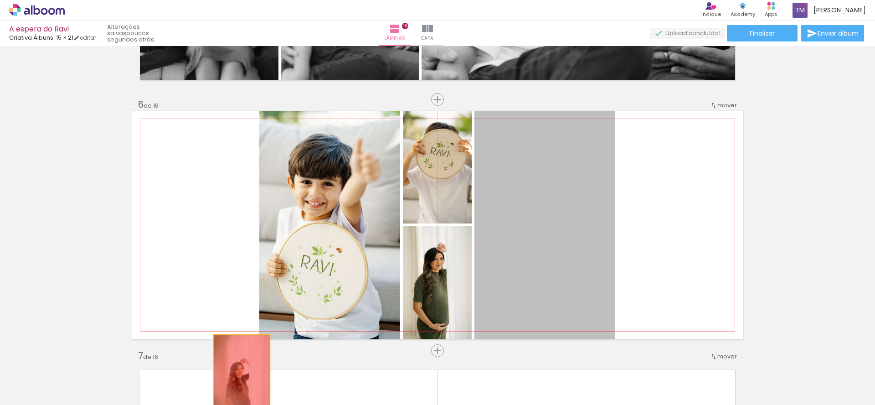
drag, startPoint x: 543, startPoint y: 263, endPoint x: 238, endPoint y: 380, distance: 326.1
click at [238, 380] on quentale-workspace at bounding box center [437, 202] width 875 height 405
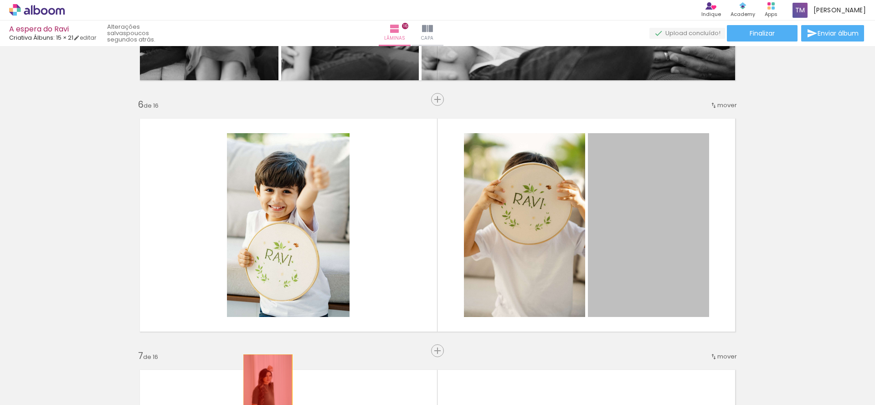
drag, startPoint x: 627, startPoint y: 247, endPoint x: 264, endPoint y: 391, distance: 390.5
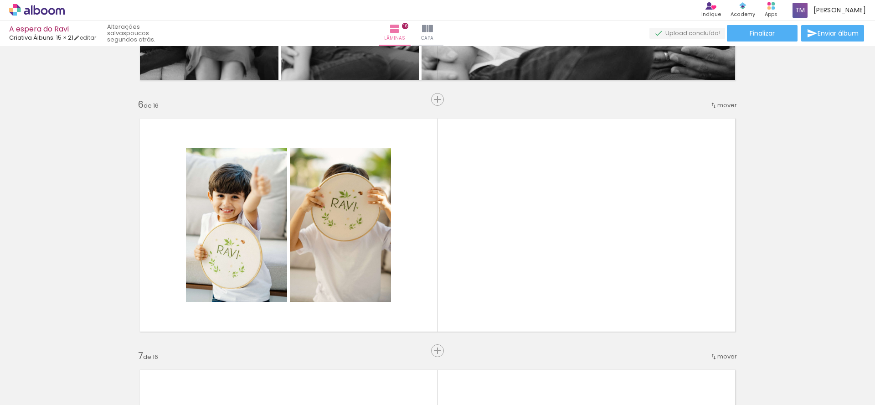
scroll to position [0, 455]
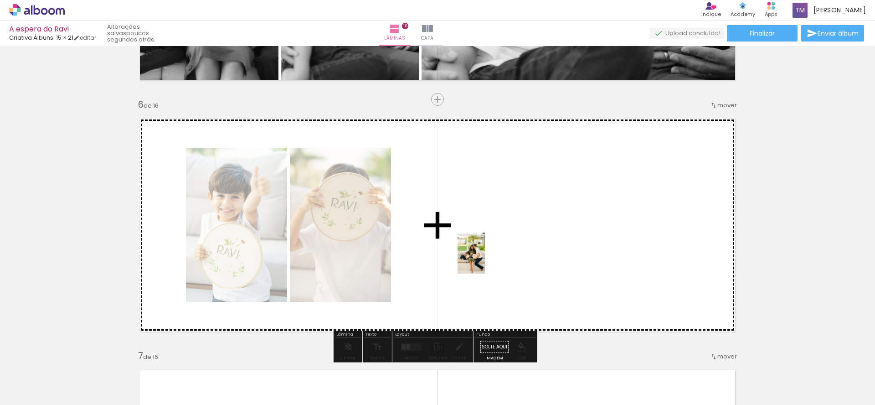
drag, startPoint x: 253, startPoint y: 383, endPoint x: 485, endPoint y: 260, distance: 263.1
click at [485, 260] on quentale-workspace at bounding box center [437, 202] width 875 height 405
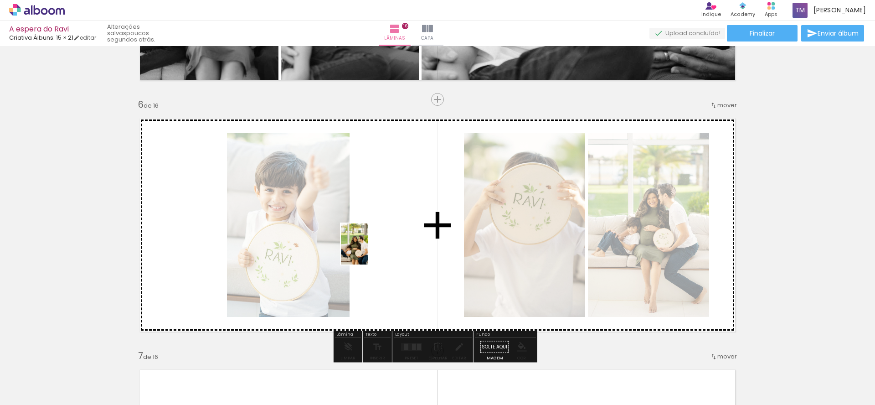
drag, startPoint x: 303, startPoint y: 382, endPoint x: 377, endPoint y: 273, distance: 131.6
click at [368, 250] on quentale-workspace at bounding box center [437, 202] width 875 height 405
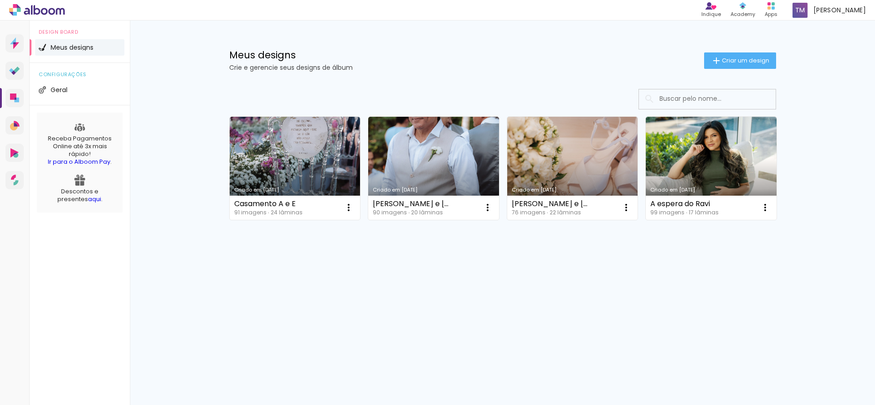
drag, startPoint x: 719, startPoint y: 74, endPoint x: 721, endPoint y: 67, distance: 7.5
click at [719, 72] on div "Meus designs Crie e gerencie seus designs de álbum Criar um design" at bounding box center [503, 50] width 593 height 59
click at [722, 63] on span "Criar um design" at bounding box center [745, 60] width 47 height 6
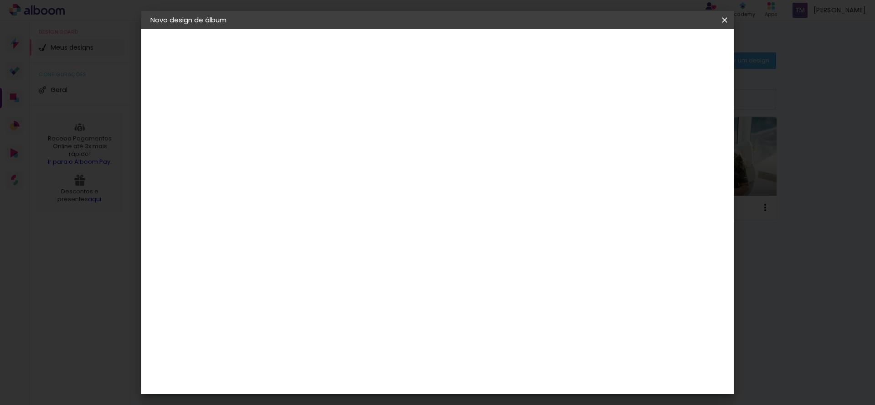
click at [300, 118] on input at bounding box center [300, 122] width 0 height 14
type input "A"
type input "Gestante Henrique"
type paper-input "Gestante Henrique"
click at [393, 41] on paper-button "Avançar" at bounding box center [370, 49] width 45 height 16
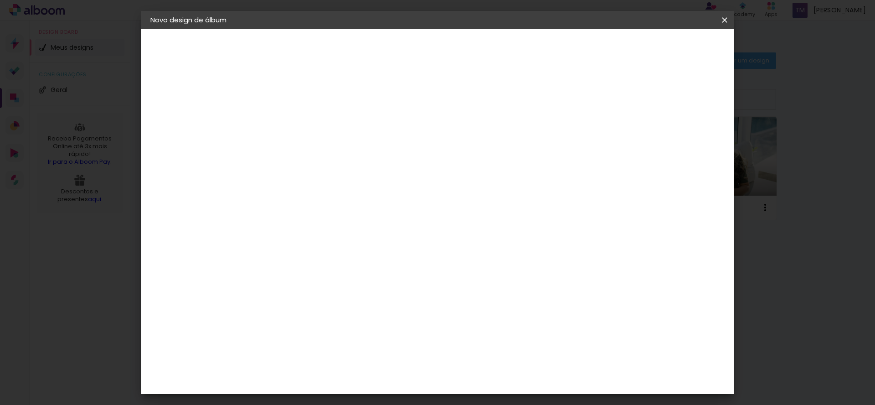
click at [324, 171] on input at bounding box center [323, 173] width 92 height 11
type input "cria"
type paper-input "cria"
click at [321, 230] on div "Criativa Álbuns" at bounding box center [308, 229] width 28 height 15
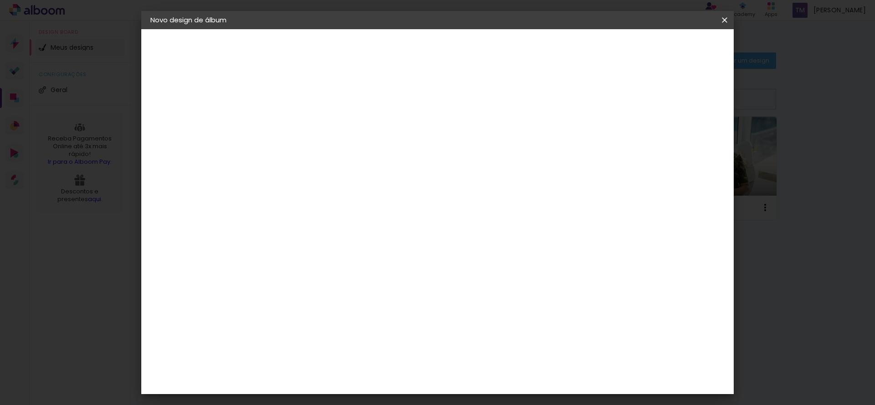
click at [321, 228] on div "Criativa Álbuns" at bounding box center [308, 229] width 28 height 15
click at [302, 224] on div "Criativa Álbuns" at bounding box center [308, 229] width 28 height 15
click at [460, 107] on div "Fornecedor Escolha um fornecedor ou avance com o tamanho livre. Voltar Avançar" at bounding box center [360, 68] width 200 height 78
click at [312, 232] on div "Criativa Álbuns" at bounding box center [308, 229] width 28 height 15
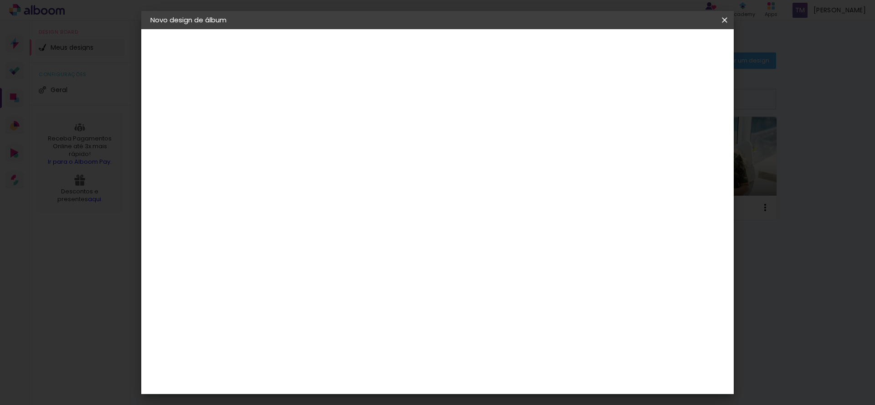
click at [312, 232] on div "Criativa Álbuns" at bounding box center [308, 229] width 28 height 15
click at [187, 156] on div "3. Revisão" at bounding box center [200, 159] width 100 height 11
click at [176, 128] on iron-pages "Modelo Escolhendo modelo... Tamanho livre" at bounding box center [200, 133] width 100 height 18
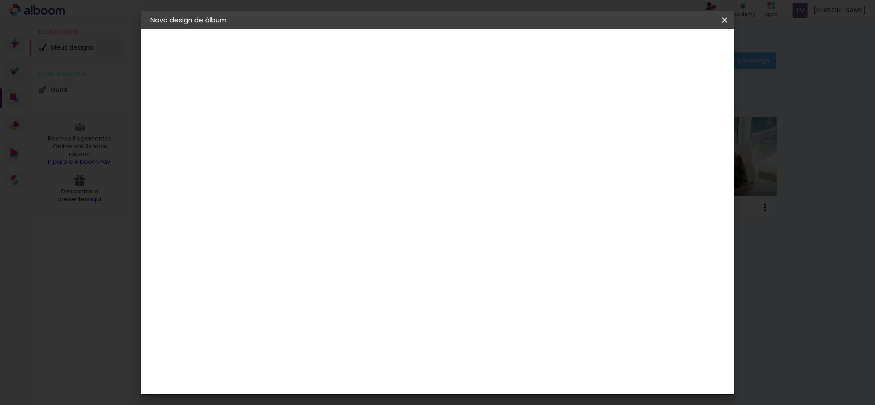
click at [0, 0] on slot "Avançar" at bounding box center [0, 0] width 0 height 0
click at [346, 166] on div at bounding box center [323, 166] width 47 height 1
click at [349, 190] on div "Escolha o tamanho" at bounding box center [322, 208] width 53 height 42
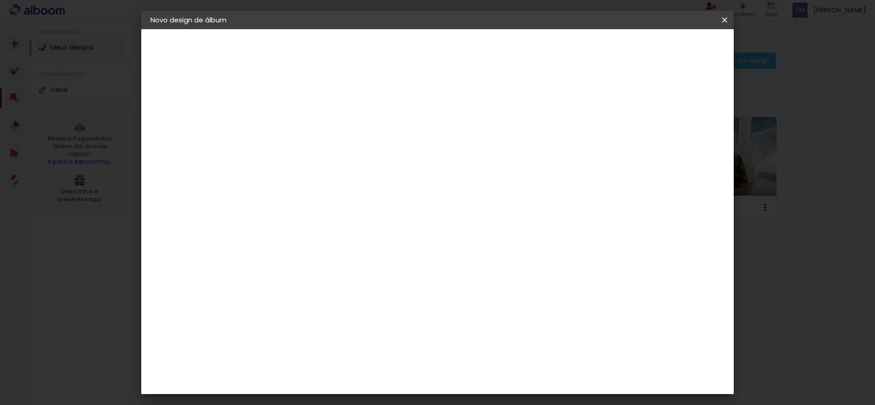
click at [335, 152] on input "text" at bounding box center [318, 159] width 36 height 14
click at [573, 148] on paper-item "Fotolivro Premium" at bounding box center [497, 151] width 182 height 18
type input "Fotolivro Premium"
click at [411, 154] on input "Fotolivro Premium" at bounding box center [356, 150] width 112 height 14
click at [547, 147] on paper-item "Fotolivro Premium" at bounding box center [494, 151] width 182 height 18
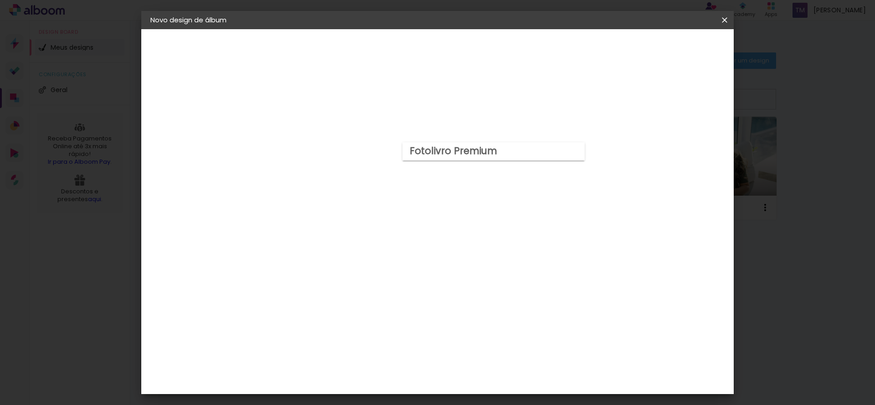
click at [546, 152] on paper-item "Fotolivro Premium" at bounding box center [494, 151] width 182 height 18
click at [425, 152] on paper-menu-button "Fotolivro Premium" at bounding box center [360, 150] width 129 height 23
click at [425, 151] on paper-input-container "Linha Fotolivro Premium" at bounding box center [360, 150] width 129 height 23
click at [579, 149] on paper-item "Fotolivro Premium" at bounding box center [494, 151] width 182 height 18
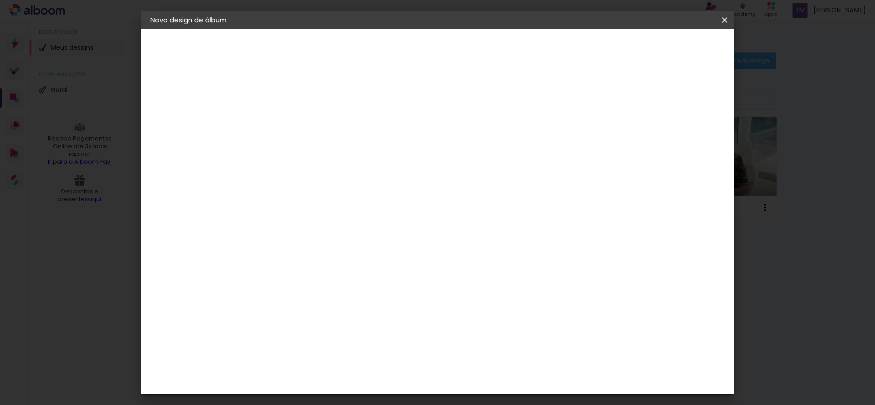
click at [361, 200] on span "14 × 19" at bounding box center [340, 203] width 42 height 24
click at [361, 249] on span "15 × 15" at bounding box center [340, 261] width 42 height 24
click at [448, 53] on paper-button "Avançar" at bounding box center [426, 49] width 45 height 16
click at [728, 22] on iron-icon at bounding box center [724, 20] width 11 height 9
